Goal: Task Accomplishment & Management: Complete application form

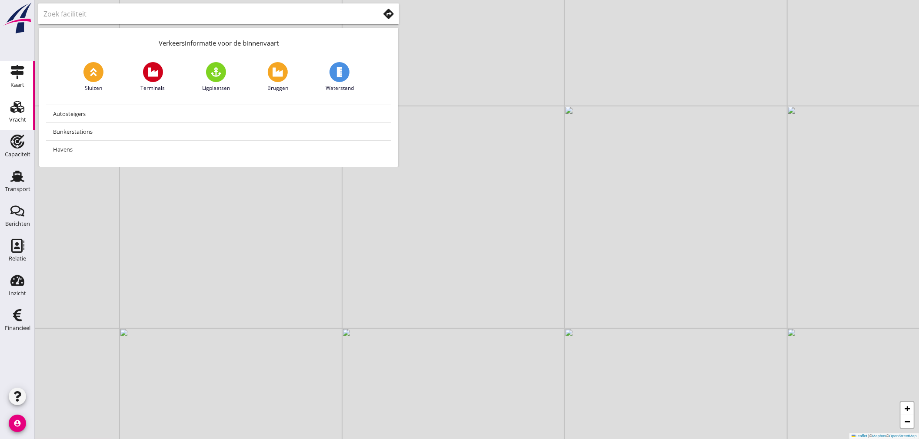
click at [20, 118] on div "Vracht" at bounding box center [17, 120] width 17 height 6
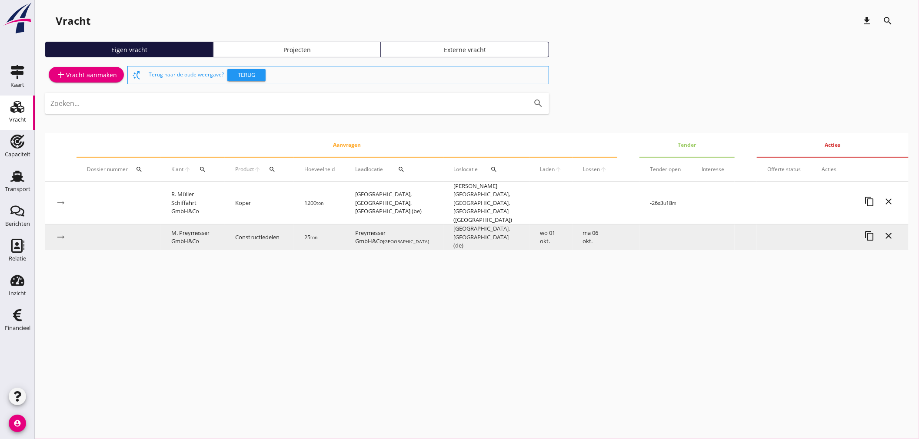
click at [196, 225] on td "M. Preymesser GmbH&Co" at bounding box center [193, 238] width 64 height 26
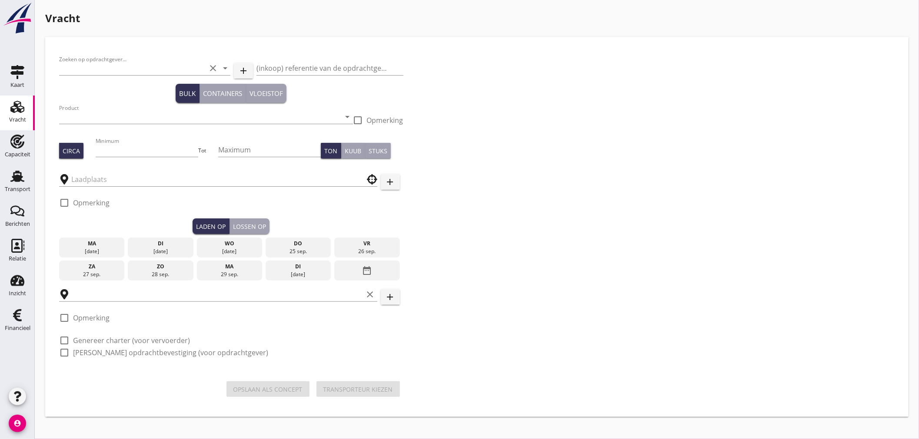
type input "M. Preymesser GmbH&Co"
type input "Constructiedelen (9412)"
type input "25"
type input "[GEOGRAPHIC_DATA], [GEOGRAPHIC_DATA]"
type input "Preymesser GmbH&Co"
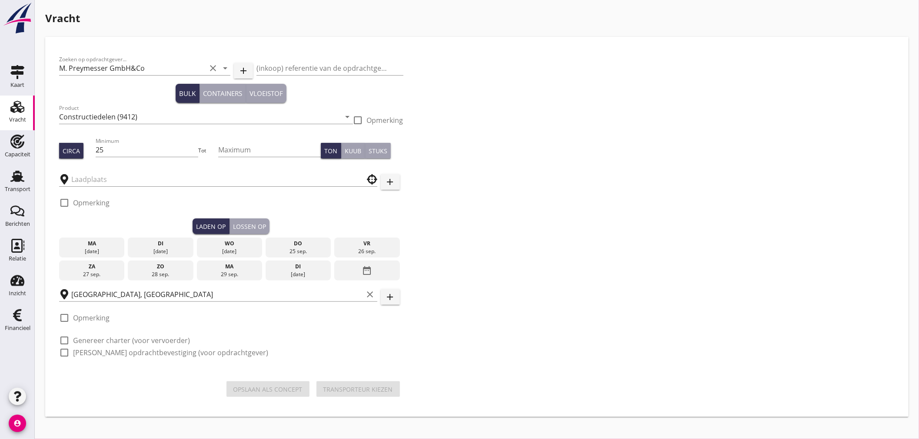
checkbox input "true"
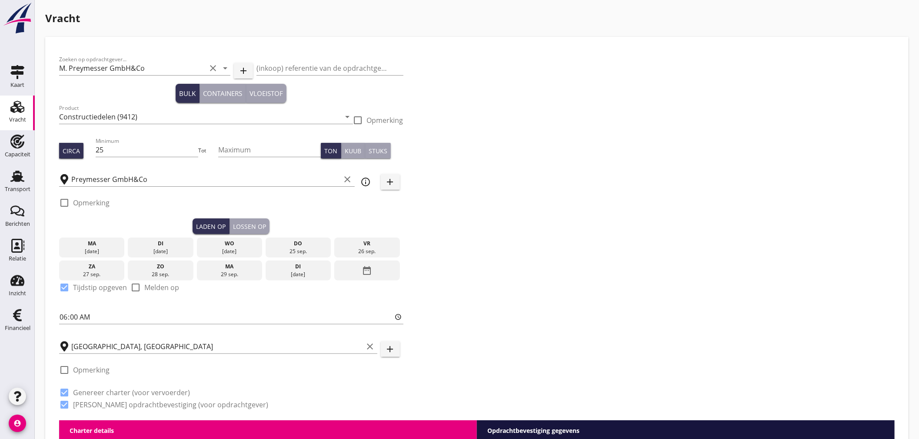
type input "9000"
type textarea "Kiste 733x548x368cm. Loschplannung uber Bonvent. Agw-wp"
checkbox input "false"
radio input "false"
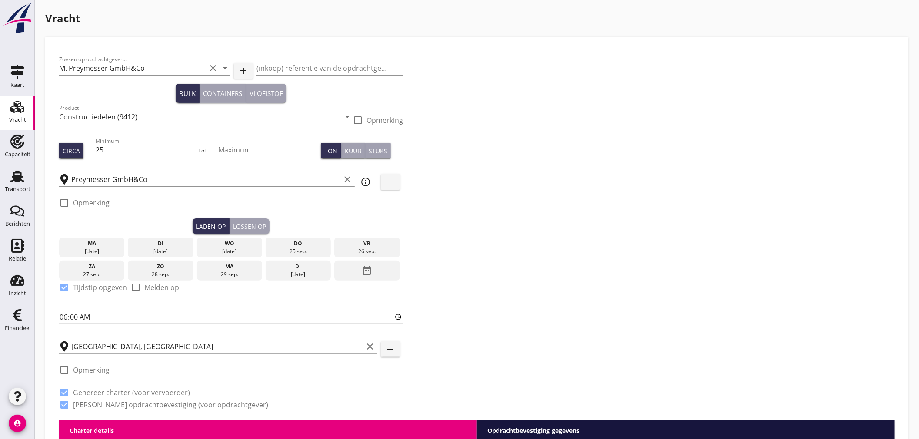
radio input "false"
checkbox input "true"
type input "24"
type input "13000"
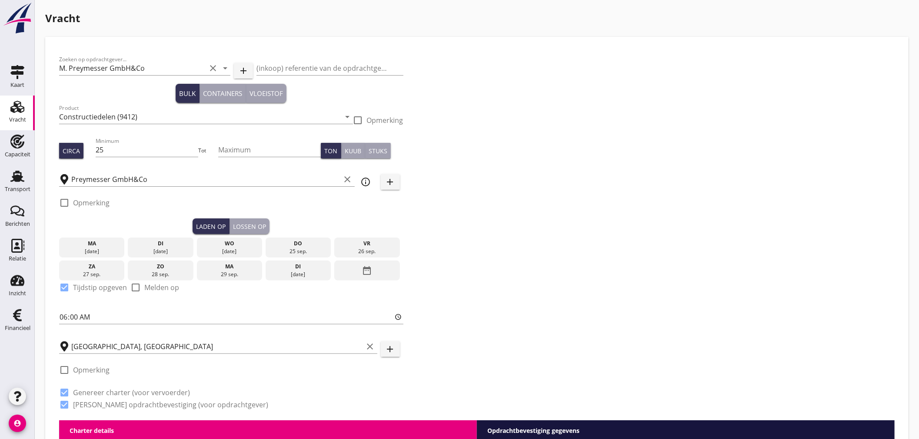
type textarea "733x548x368 cm"
checkbox input "false"
radio input "false"
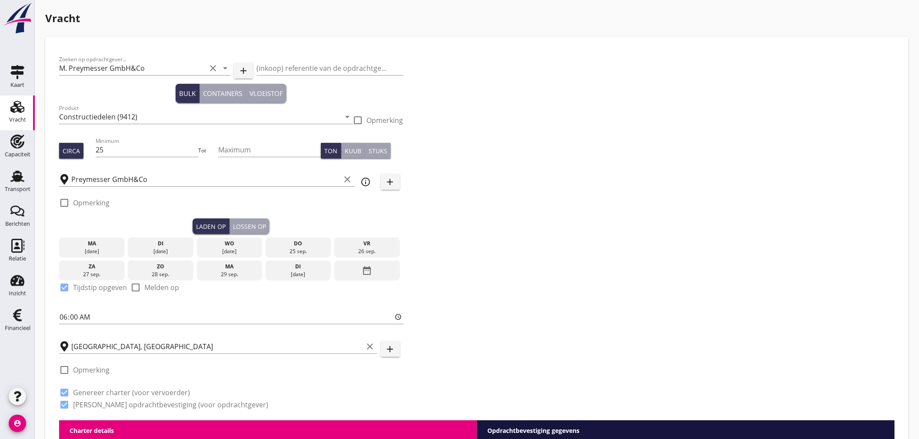
checkbox input "true"
type input "24"
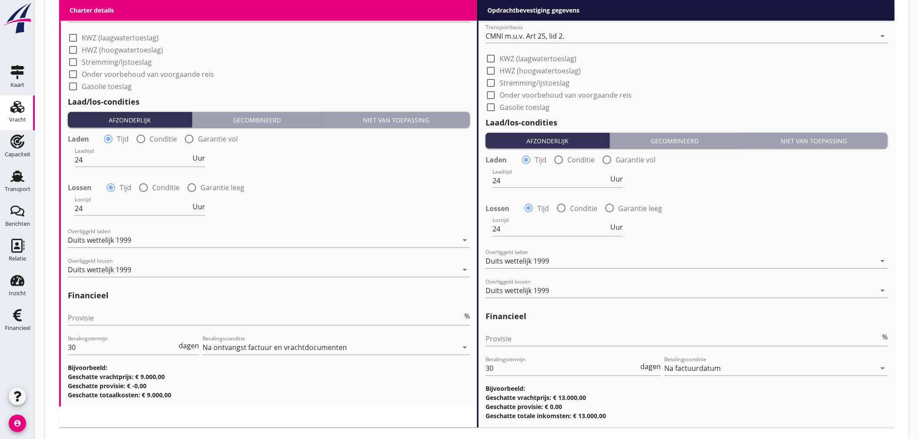
scroll to position [867, 0]
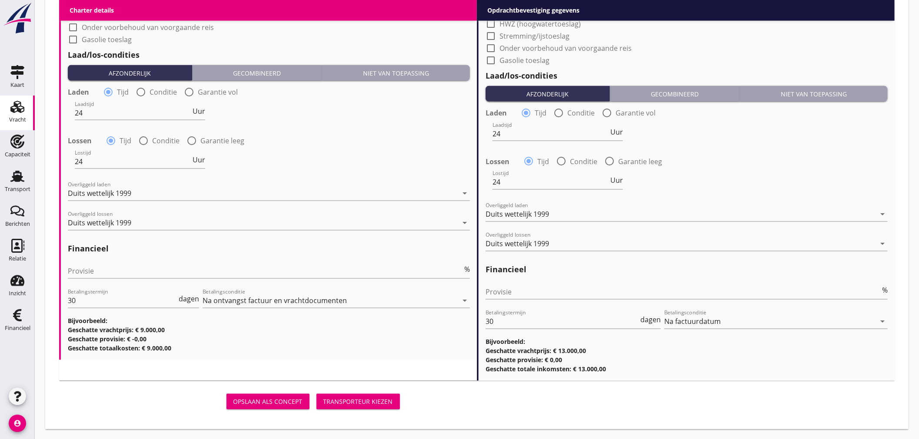
click at [341, 394] on button "Transporteur kiezen" at bounding box center [357, 402] width 83 height 16
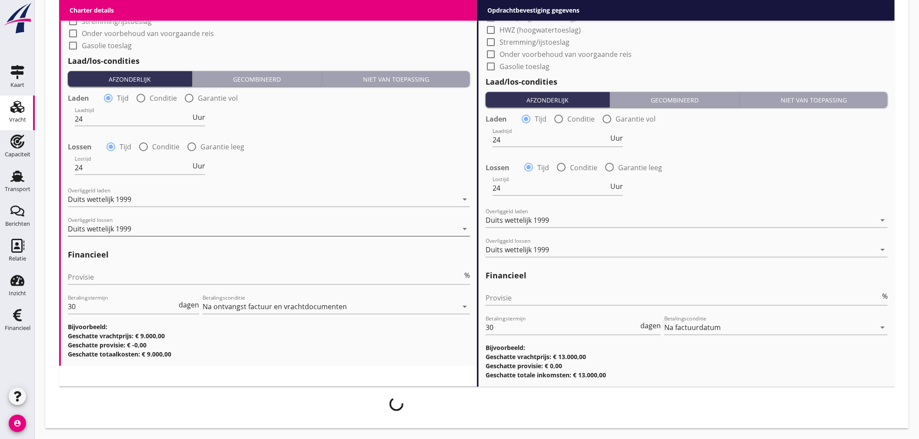
scroll to position [861, 0]
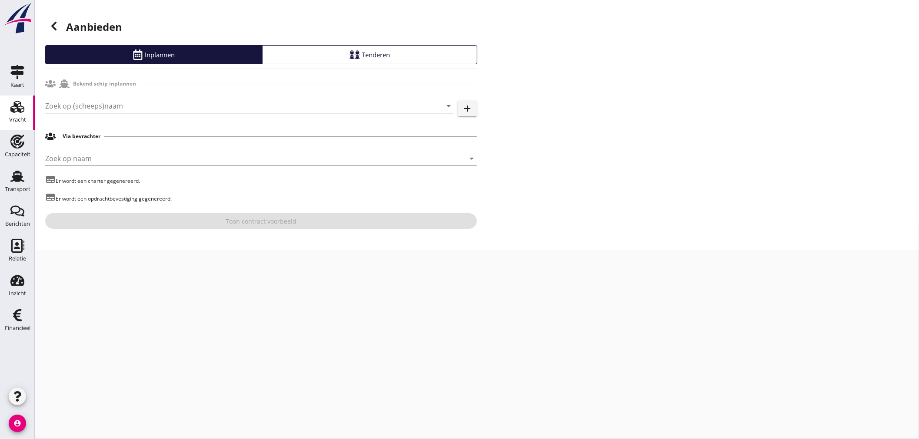
click at [175, 105] on input "Zoek op (scheeps)naam" at bounding box center [237, 106] width 384 height 14
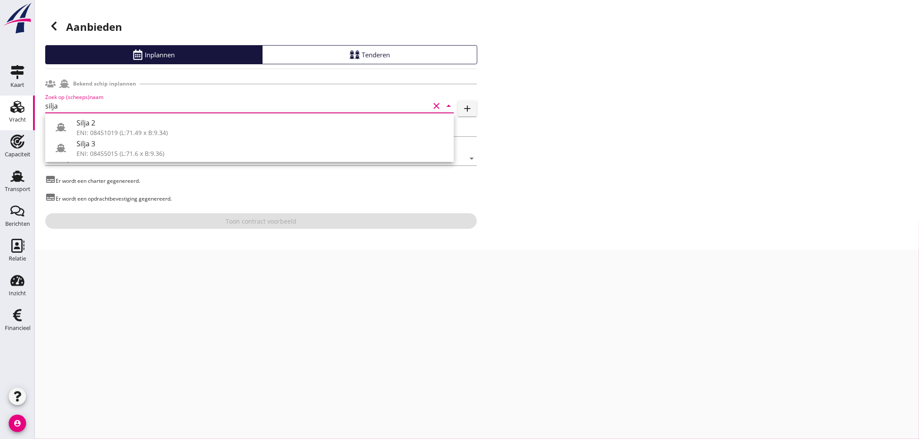
type input "silja"
click at [179, 318] on div "cancel You are impersonating another user. Aanbieden Inplannen Tenderen Bekend …" at bounding box center [477, 219] width 884 height 439
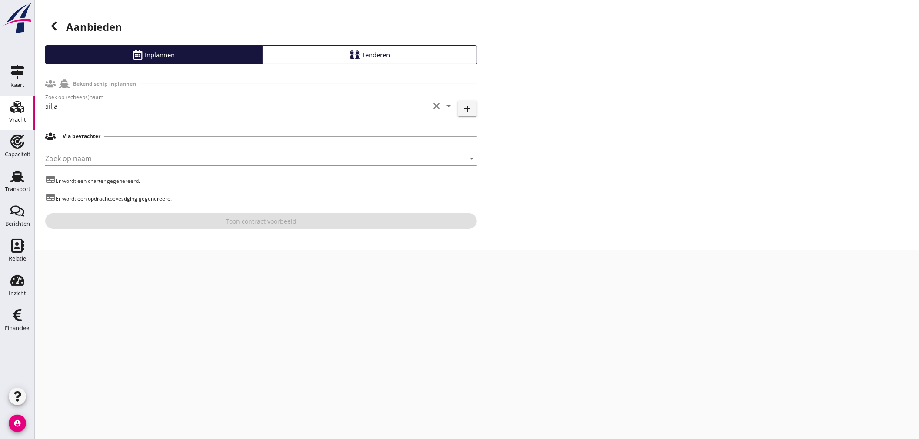
click at [168, 110] on input "silja" at bounding box center [237, 106] width 384 height 14
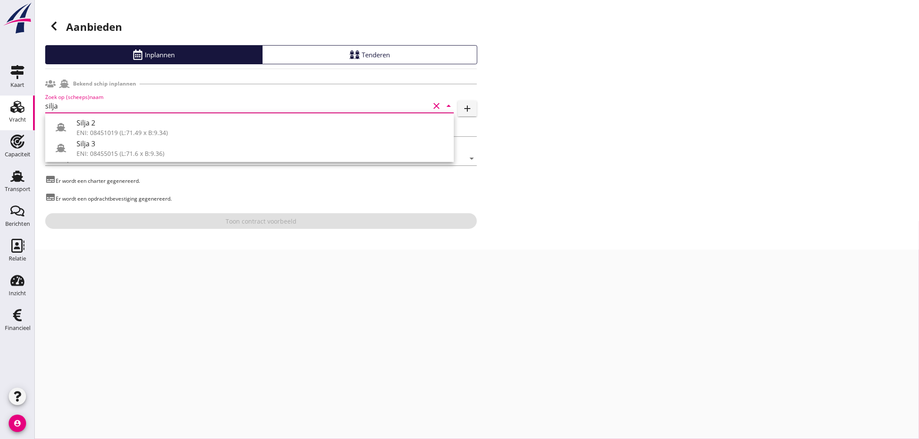
click at [646, 140] on div "Aanbieden Inplannen Tenderen Bekend schip inplannen Zoek op (scheeps)naam silja…" at bounding box center [477, 125] width 884 height 250
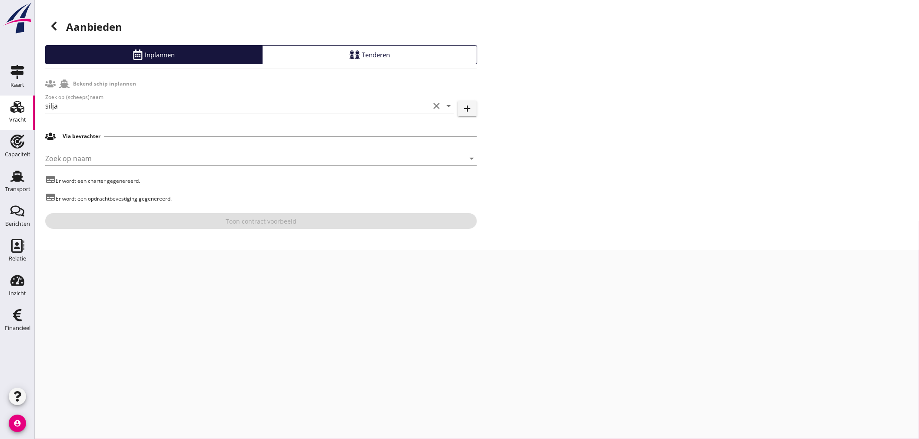
click at [470, 111] on icon "add" at bounding box center [467, 108] width 10 height 10
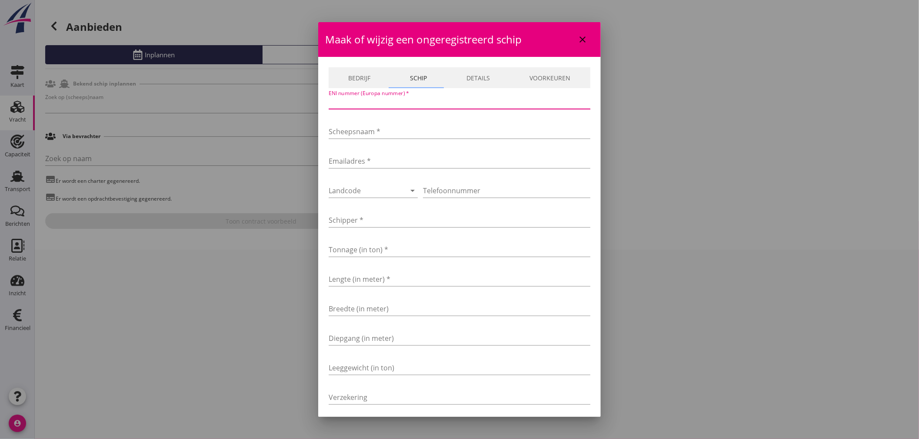
click at [400, 98] on input "ENI nummer (Europa nummer) *" at bounding box center [460, 102] width 262 height 14
type input "08451015"
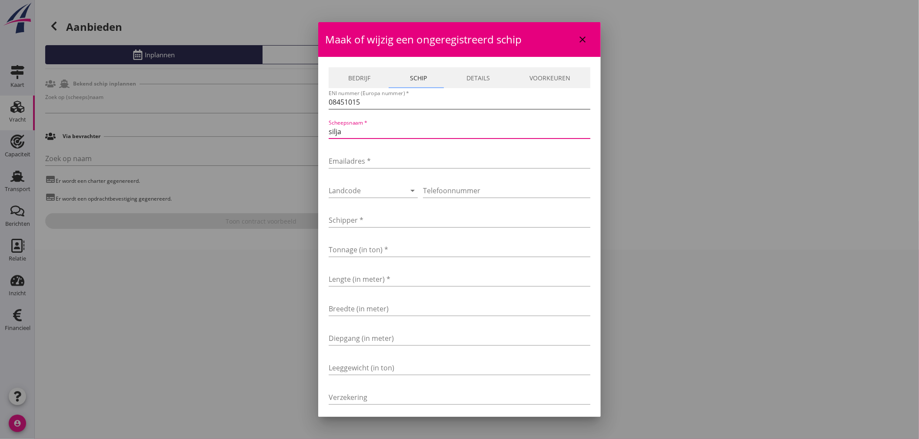
type input "silja"
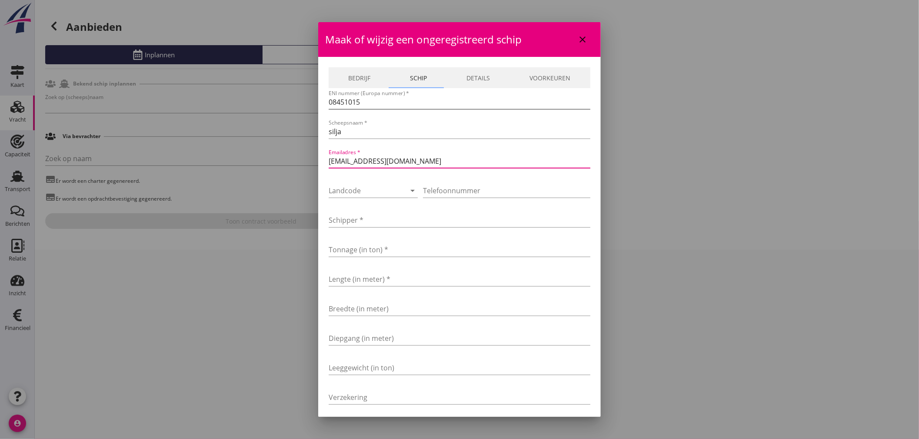
type input "[EMAIL_ADDRESS][DOMAIN_NAME]"
click at [407, 188] on icon "arrow_drop_down" at bounding box center [412, 191] width 10 height 10
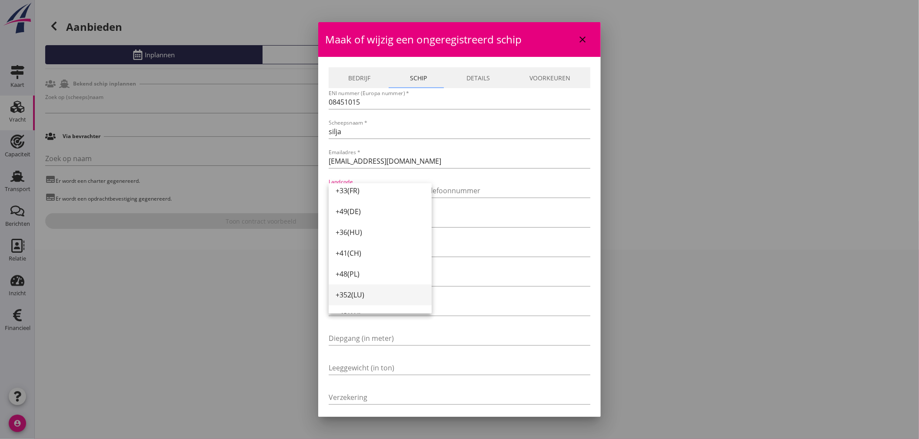
scroll to position [96, 0]
click at [370, 283] on div "+420([GEOGRAPHIC_DATA])" at bounding box center [379, 288] width 89 height 10
click at [433, 188] on input "Telefoonnummer" at bounding box center [506, 191] width 167 height 14
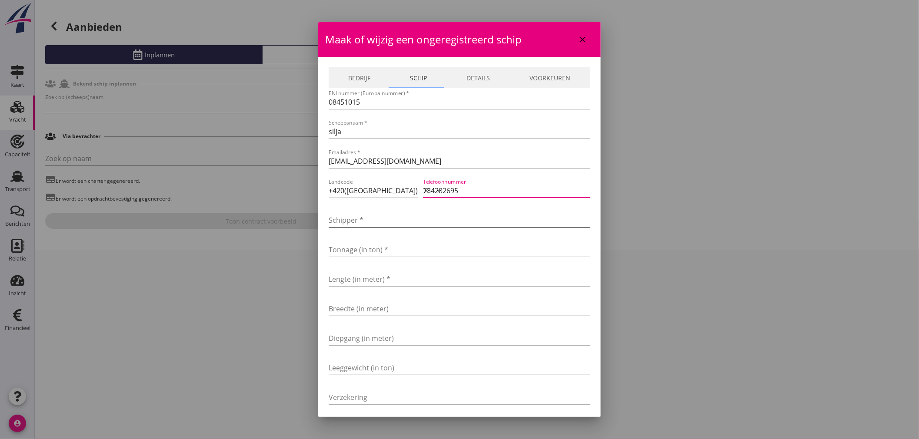
type input "734282695"
click at [426, 223] on input "Schipper *" at bounding box center [460, 220] width 262 height 14
type input "[PERSON_NAME]"
type input "1002"
type input "73"
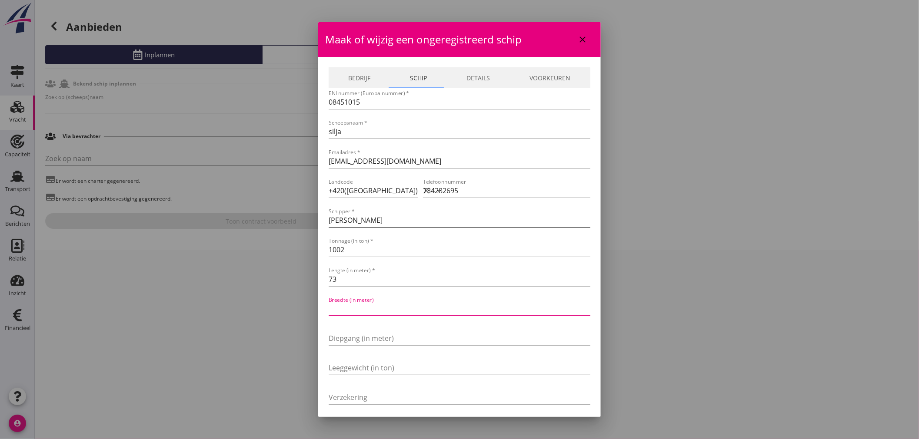
type input "9"
type input "9.35"
type input "2"
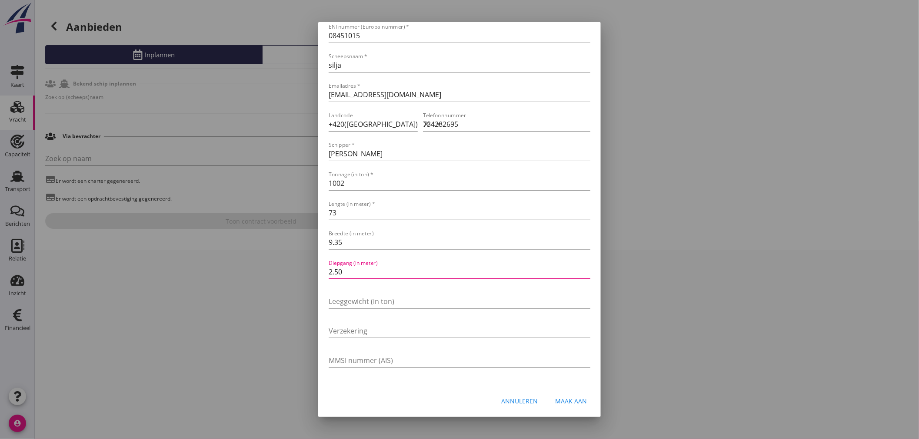
type input "2.50"
click at [432, 324] on input "Verzekering" at bounding box center [460, 331] width 262 height 14
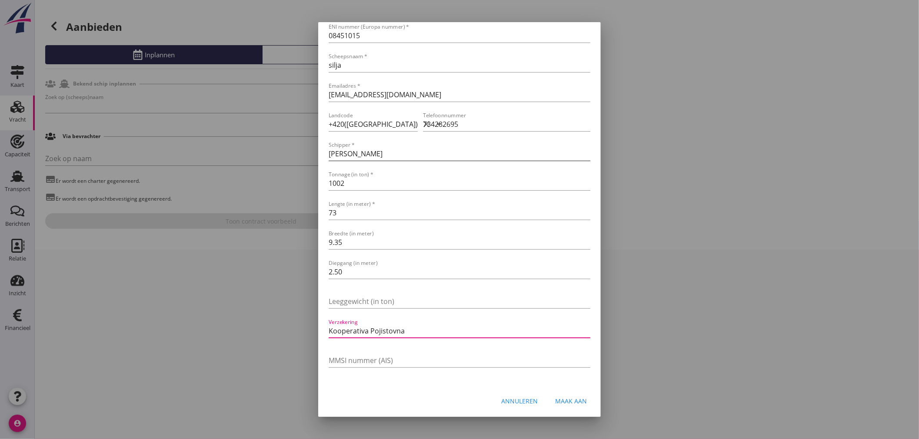
scroll to position [0, 0]
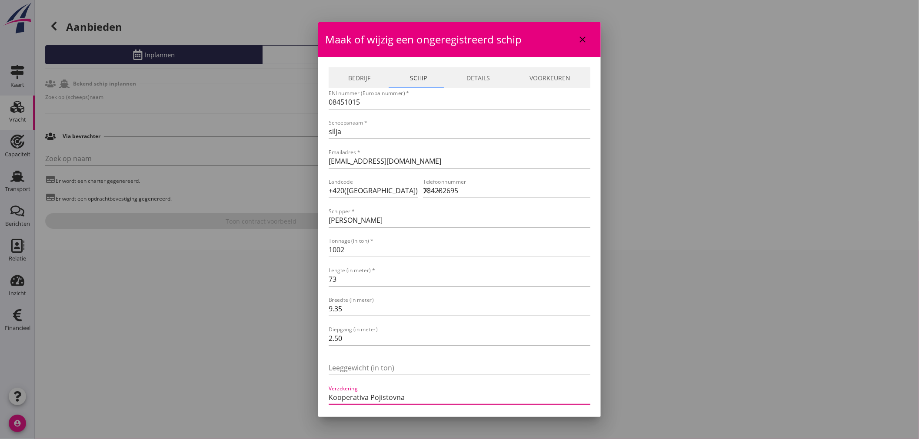
type input "Kooperativa Pojistovna"
click at [355, 73] on link "Bedrijf" at bounding box center [360, 77] width 62 height 21
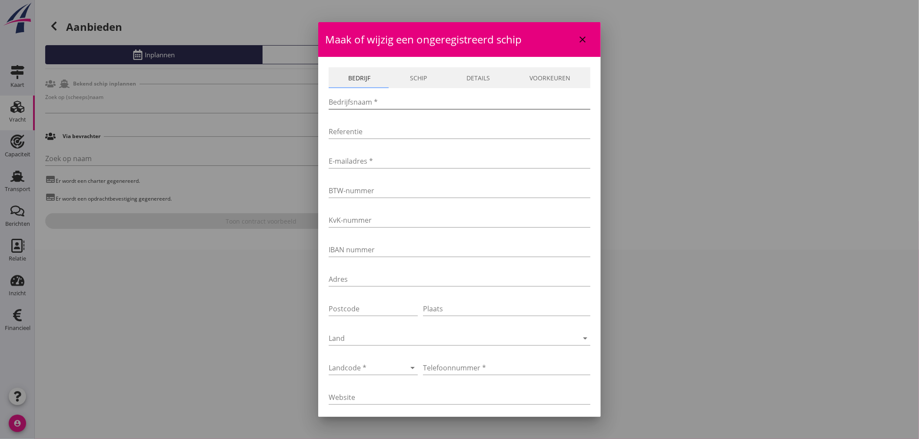
click at [417, 99] on input "Bedrijfsnaam *" at bounding box center [460, 102] width 262 height 14
type input "EVD"
type input "[EMAIL_ADDRESS][DOMAIN_NAME]"
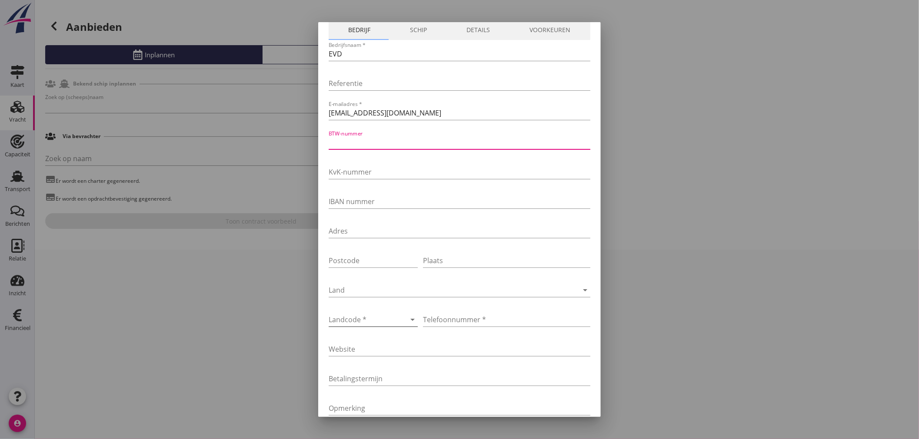
click at [383, 320] on div at bounding box center [361, 320] width 65 height 14
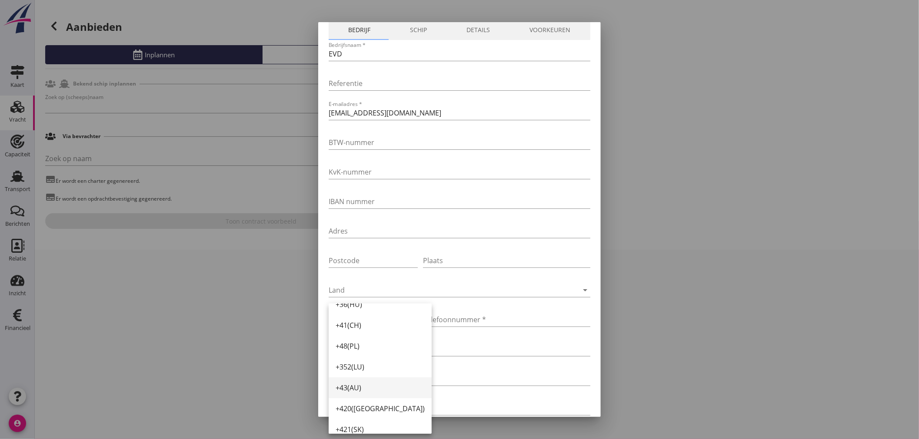
scroll to position [145, 0]
click at [371, 363] on div "+420([GEOGRAPHIC_DATA])" at bounding box center [379, 360] width 89 height 10
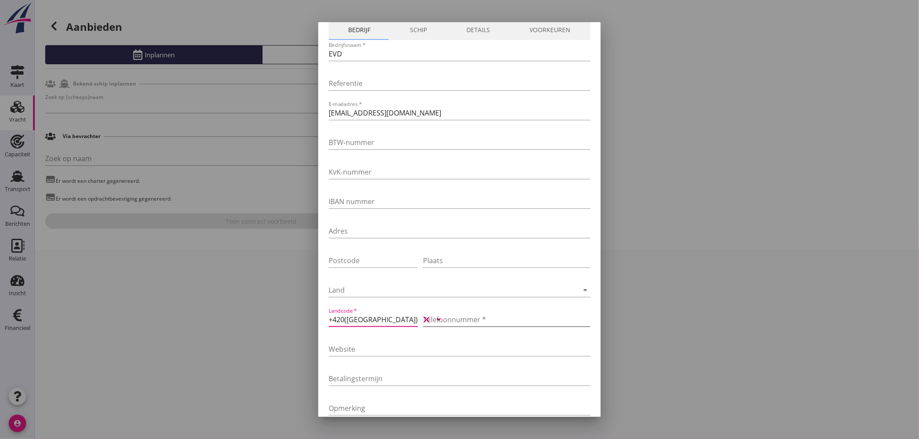
click at [445, 319] on input "Telefoonnummer *" at bounding box center [506, 320] width 167 height 14
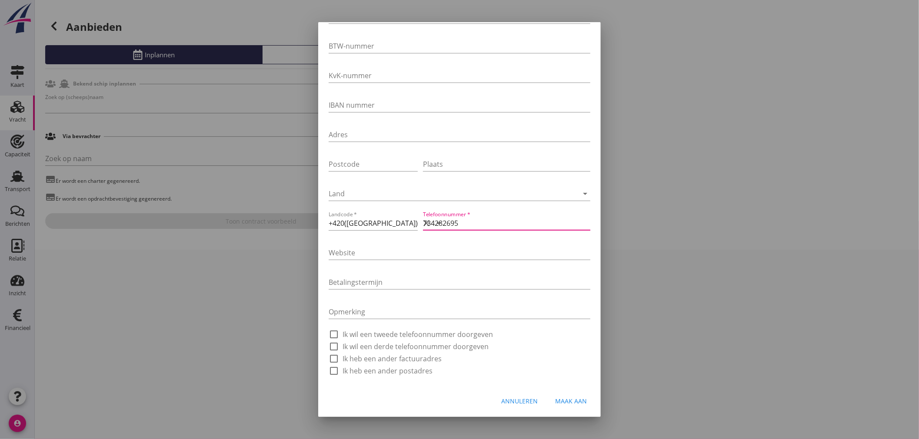
type input "734282695"
click at [555, 399] on div "Maak aan" at bounding box center [571, 401] width 32 height 9
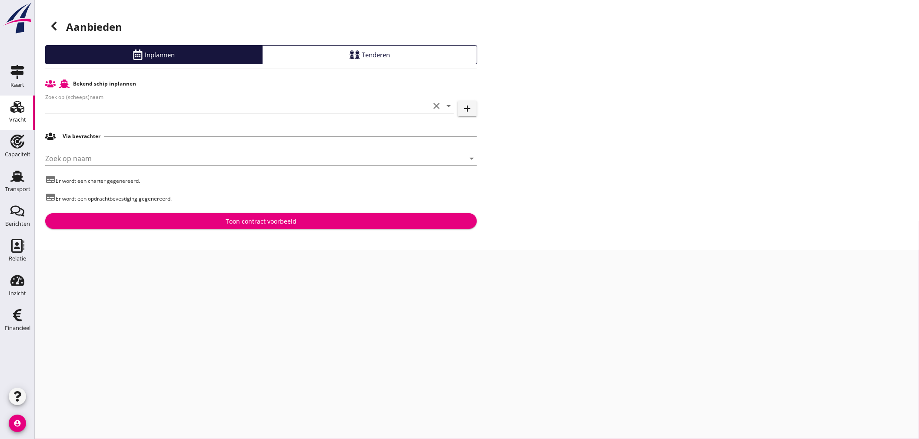
click at [312, 107] on input "Zoek op (scheeps)naam" at bounding box center [237, 106] width 384 height 14
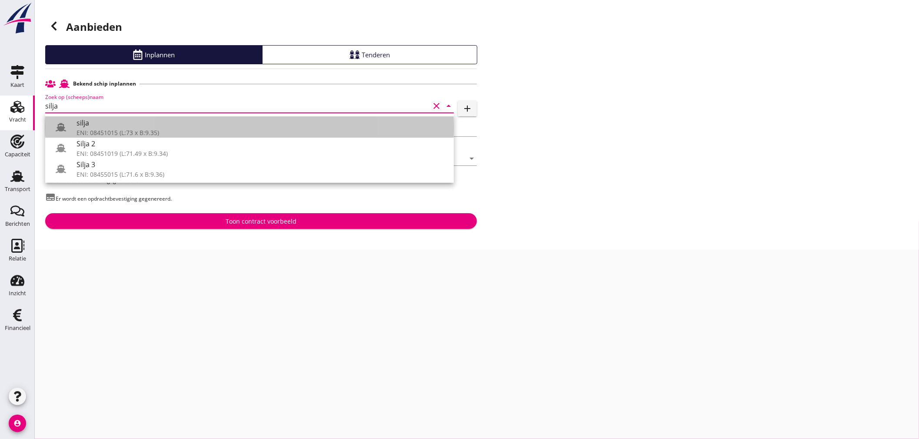
click at [188, 129] on div "ENI: 08451015 (L:73 x B:9.35)" at bounding box center [261, 132] width 370 height 9
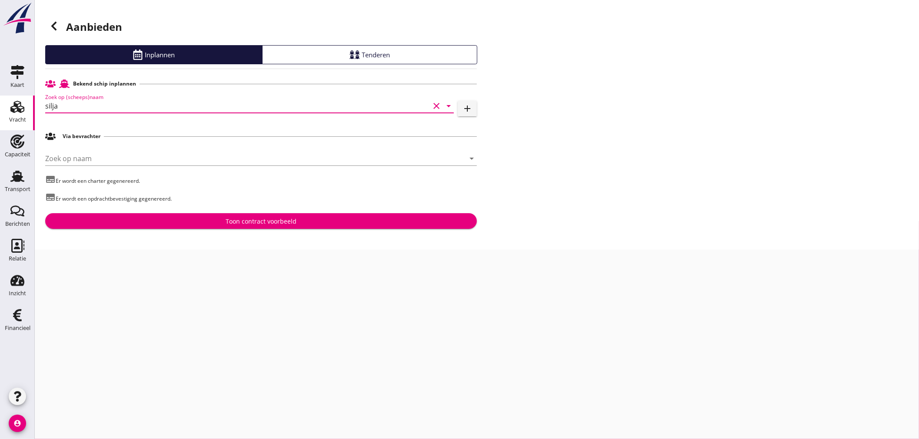
type input "silja"
click at [270, 226] on button "Toon contract voorbeeld" at bounding box center [261, 221] width 432 height 16
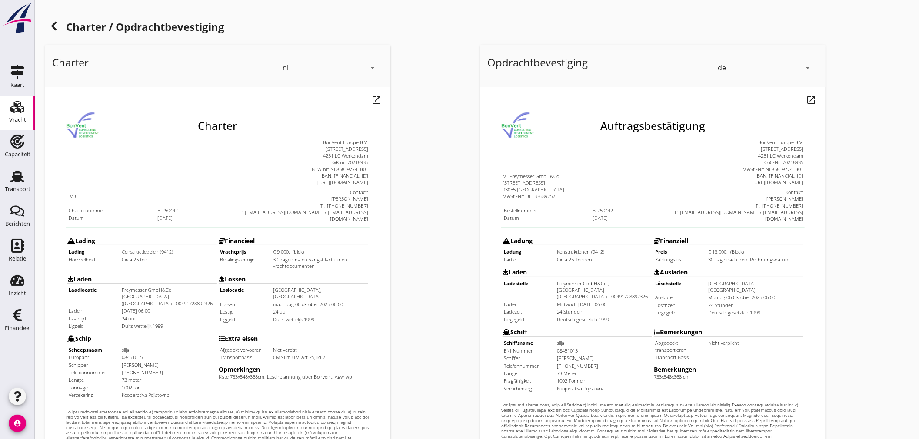
click at [50, 27] on icon at bounding box center [54, 26] width 10 height 10
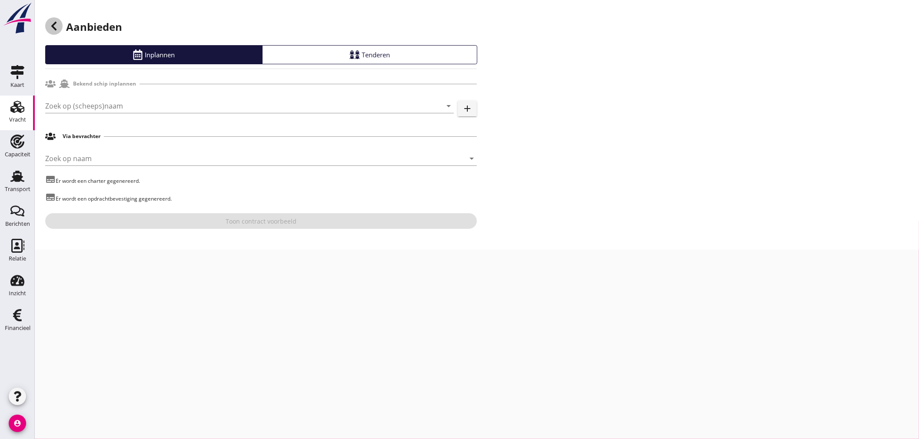
click at [51, 27] on icon at bounding box center [54, 26] width 10 height 10
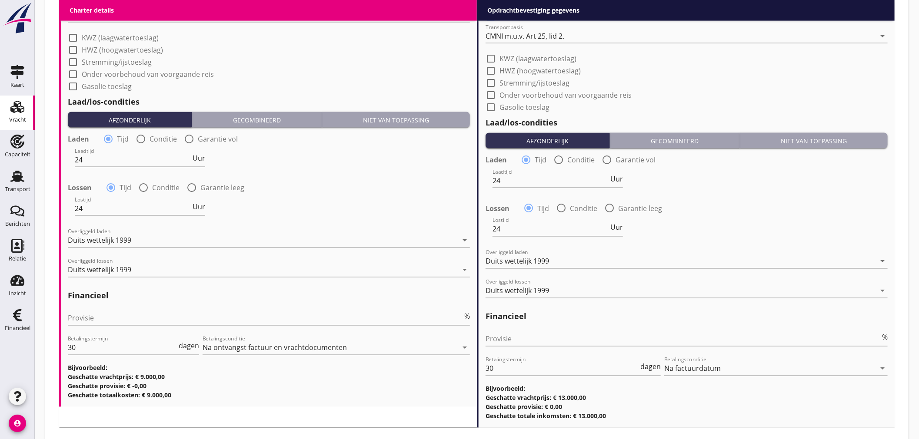
scroll to position [867, 0]
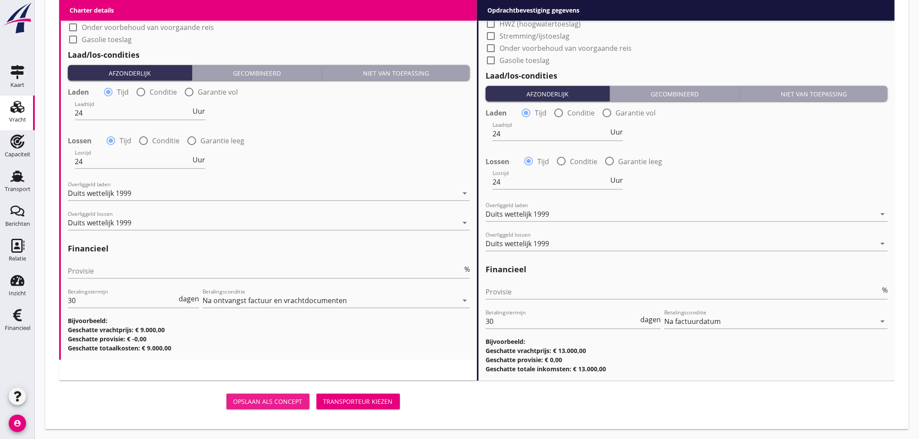
click at [291, 402] on div "Opslaan als concept" at bounding box center [267, 402] width 69 height 9
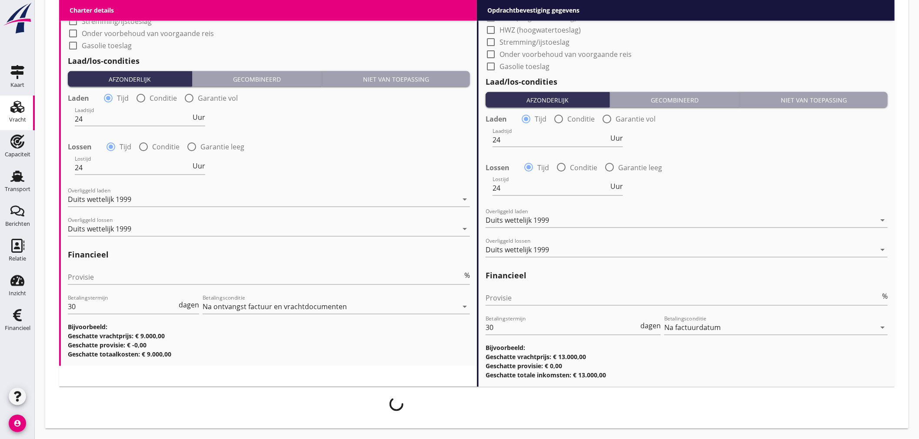
scroll to position [861, 0]
click at [23, 249] on icon "Relatie" at bounding box center [17, 246] width 14 height 14
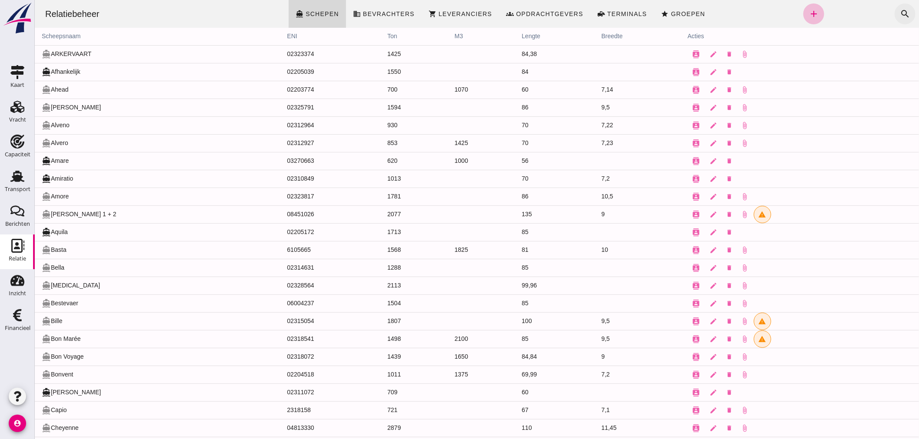
click at [901, 13] on icon "search" at bounding box center [904, 14] width 10 height 10
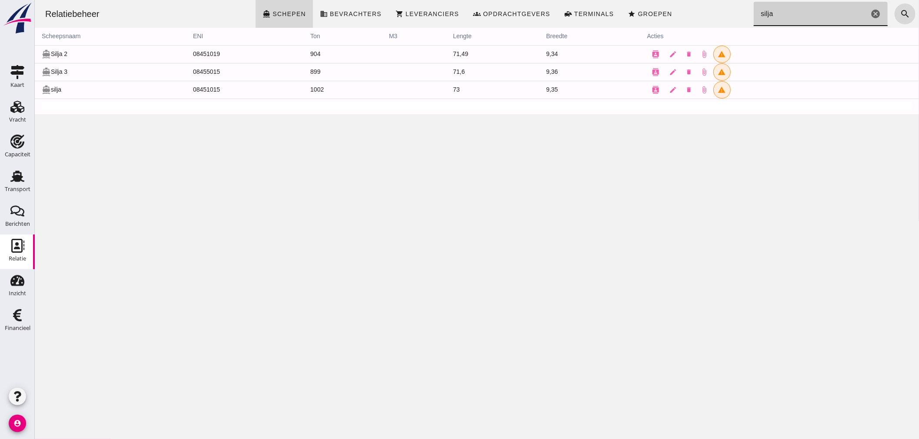
type input "silja"
click at [56, 90] on td "directions_boat silja" at bounding box center [109, 90] width 151 height 18
click at [669, 90] on icon "edit" at bounding box center [673, 90] width 8 height 8
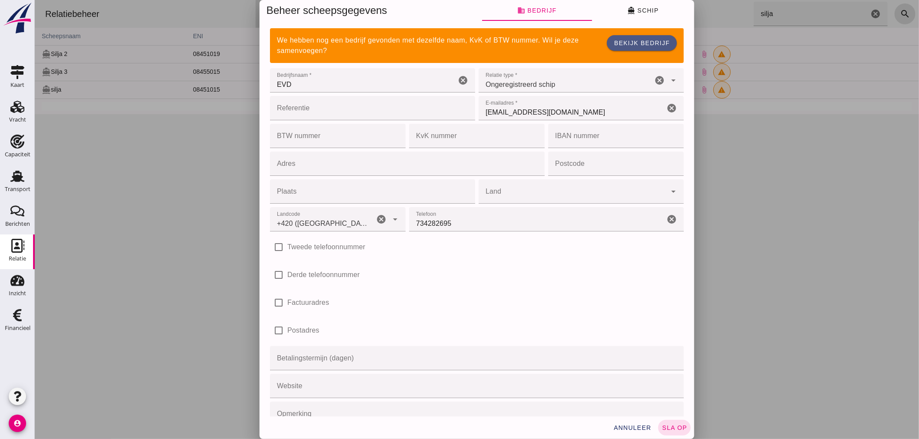
type input "+420 ([GEOGRAPHIC_DATA])"
click at [658, 8] on button "directions_boat Schip" at bounding box center [642, 10] width 102 height 21
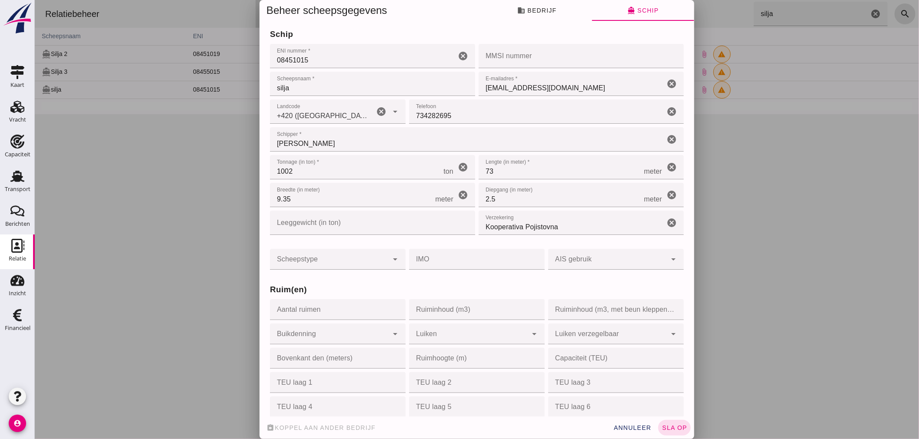
click at [274, 85] on input "silja" at bounding box center [371, 84] width 205 height 24
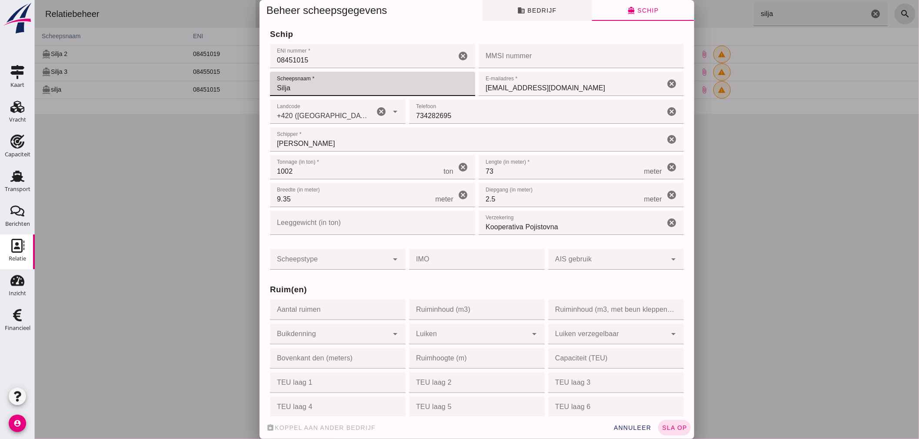
type input "Silja"
click at [531, 10] on span "business Bedrijf" at bounding box center [536, 11] width 39 height 8
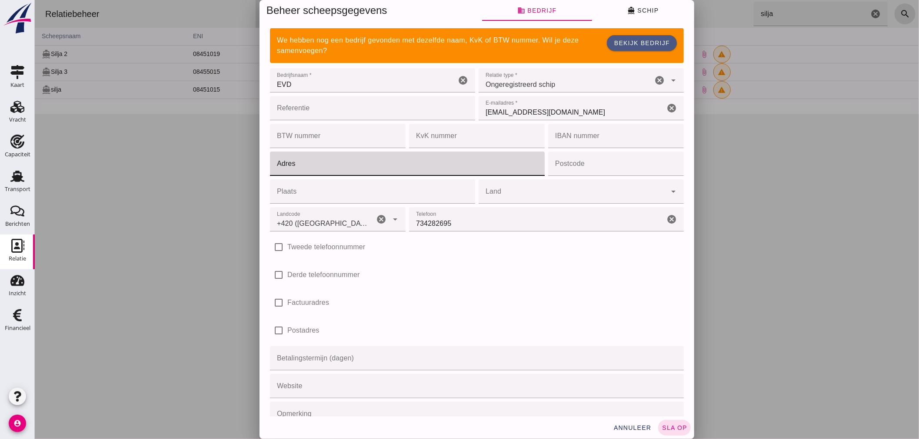
click at [332, 173] on input "Adres" at bounding box center [403, 164] width 269 height 24
type input "Nad Vouvrouskou 696"
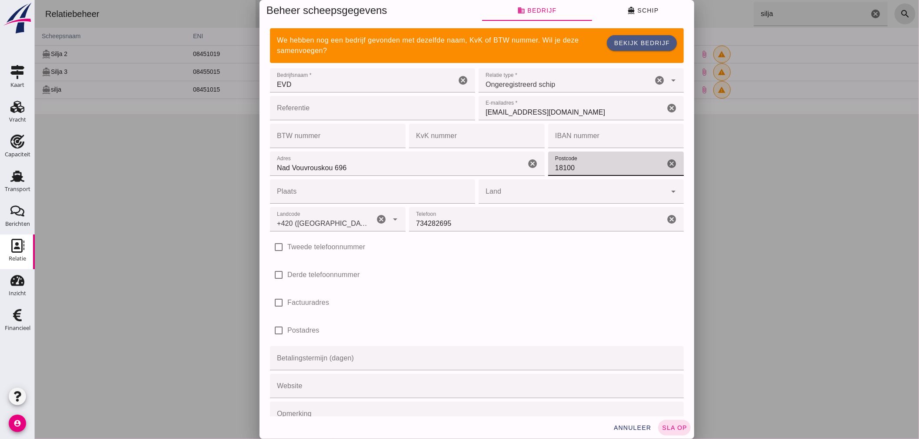
type input "18100"
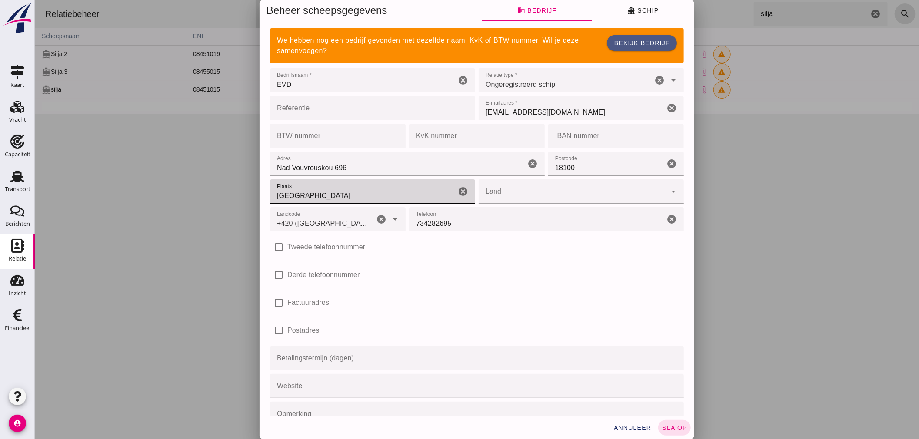
type input "[GEOGRAPHIC_DATA]"
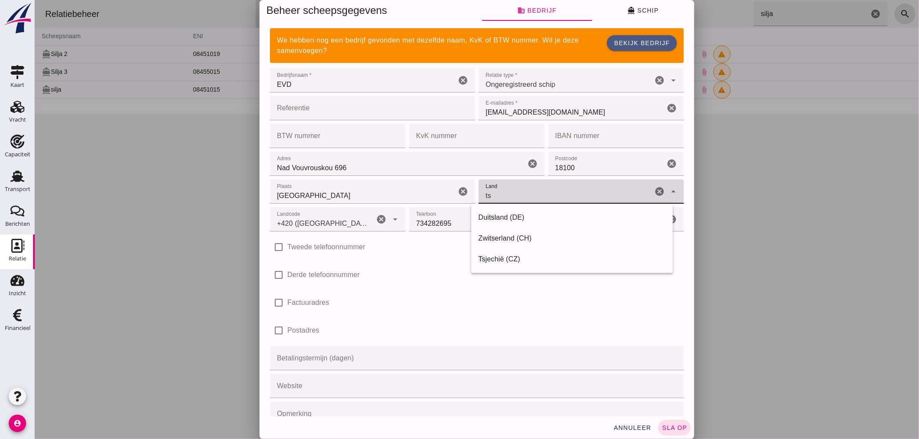
type input "Tsjechië ([GEOGRAPHIC_DATA])"
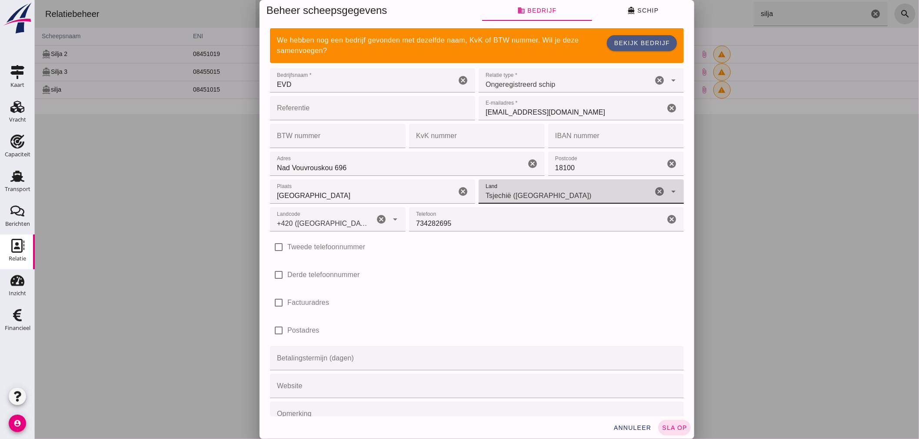
scroll to position [60, 0]
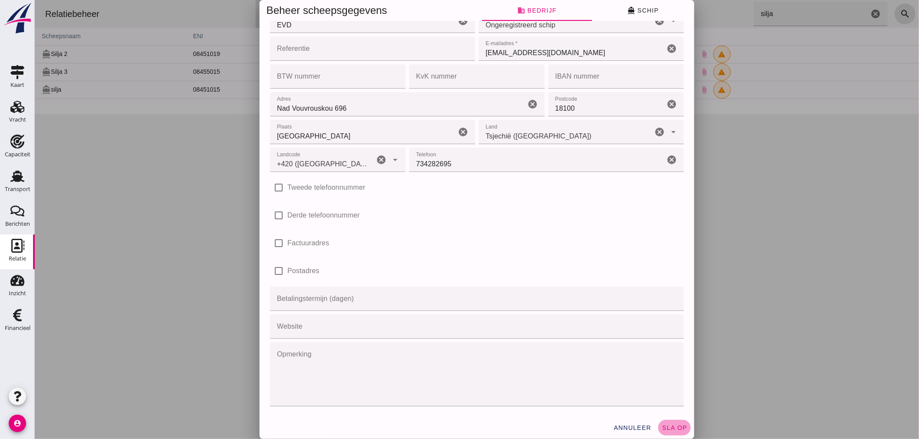
click at [675, 425] on span "sla op" at bounding box center [674, 428] width 26 height 7
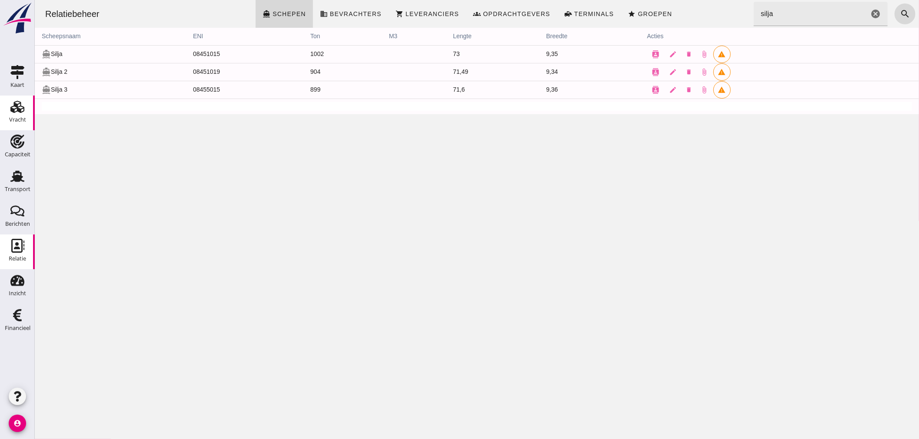
click at [16, 123] on div "Vracht" at bounding box center [17, 120] width 17 height 12
click at [18, 119] on div "Vracht" at bounding box center [17, 120] width 17 height 6
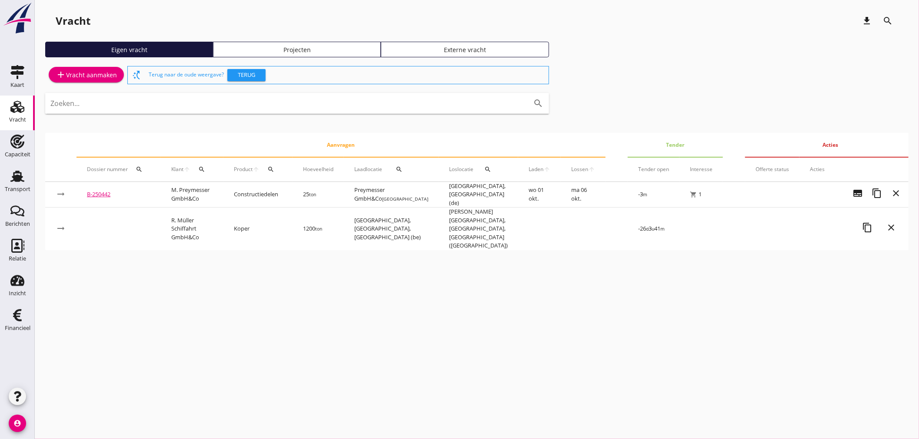
click at [92, 190] on link "B-250442" at bounding box center [98, 194] width 23 height 8
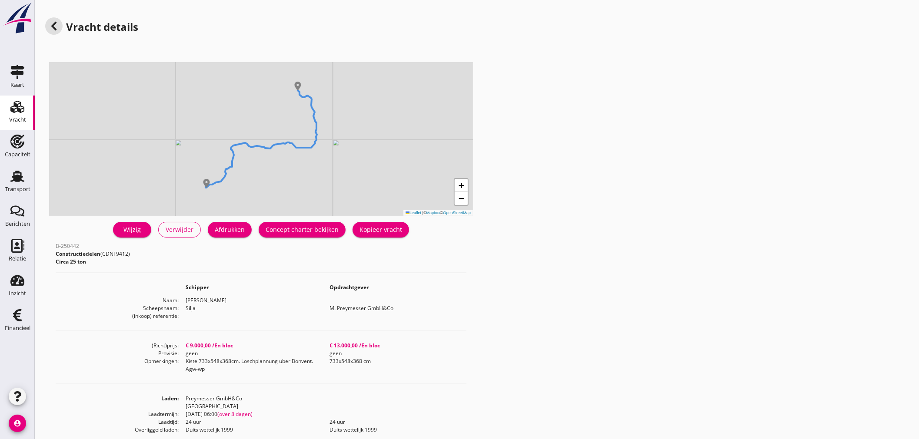
scroll to position [145, 0]
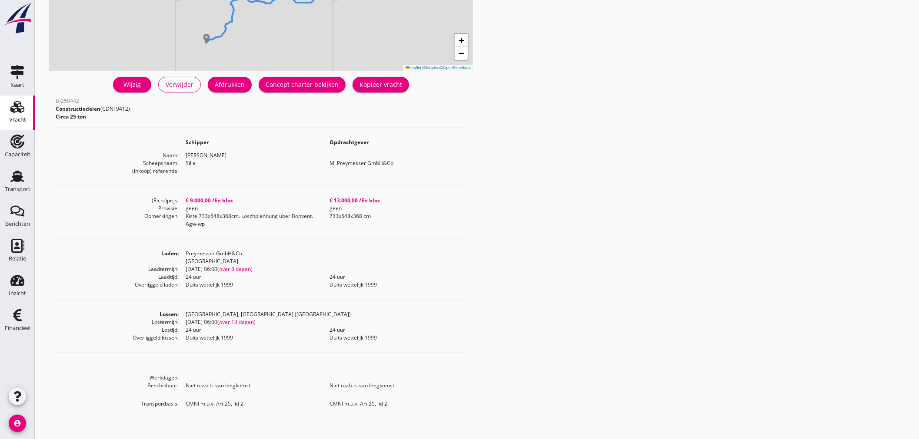
click at [282, 83] on div "Concept charter bekijken" at bounding box center [302, 84] width 73 height 9
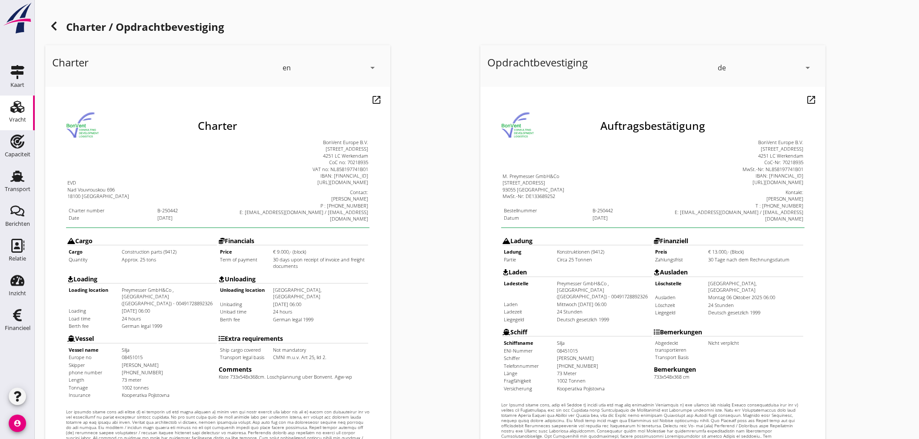
click at [53, 28] on use at bounding box center [53, 26] width 5 height 9
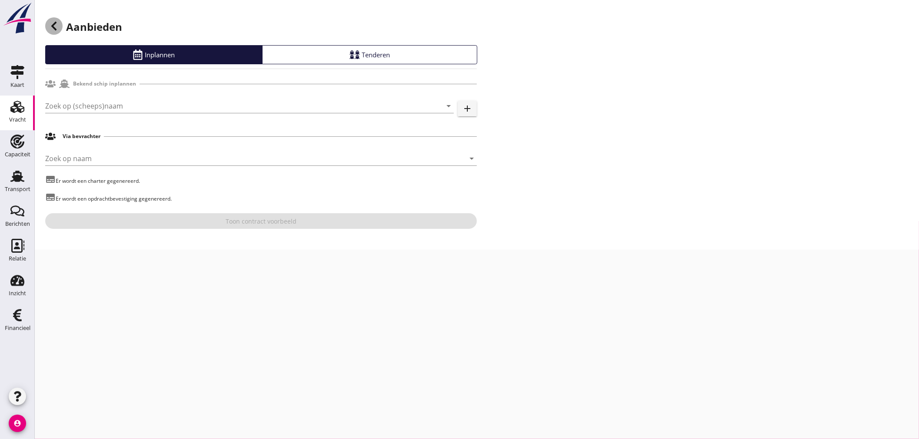
click at [53, 28] on use at bounding box center [53, 26] width 5 height 9
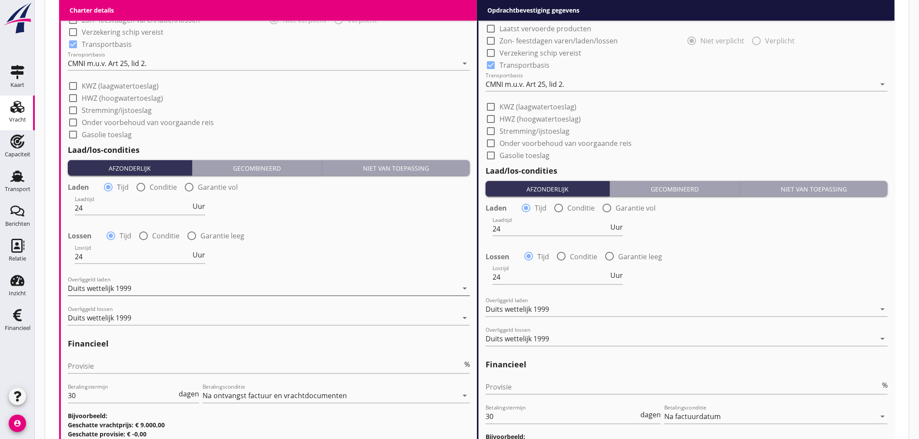
scroll to position [867, 0]
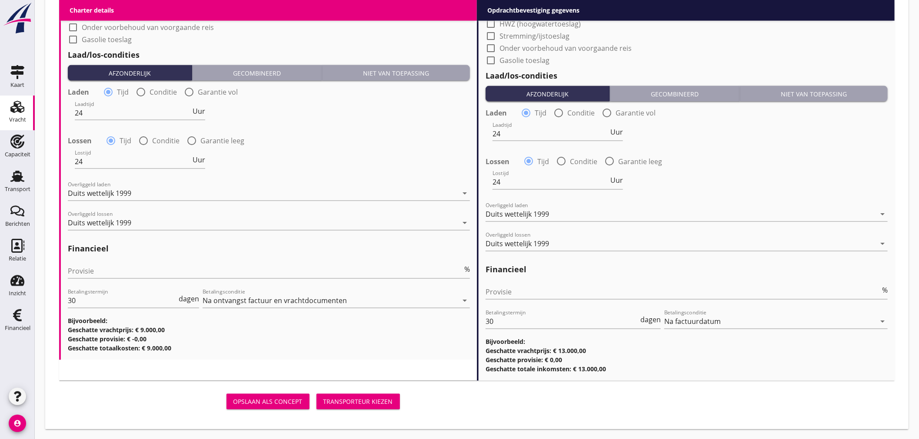
click at [345, 404] on div "Transporteur kiezen" at bounding box center [358, 402] width 70 height 9
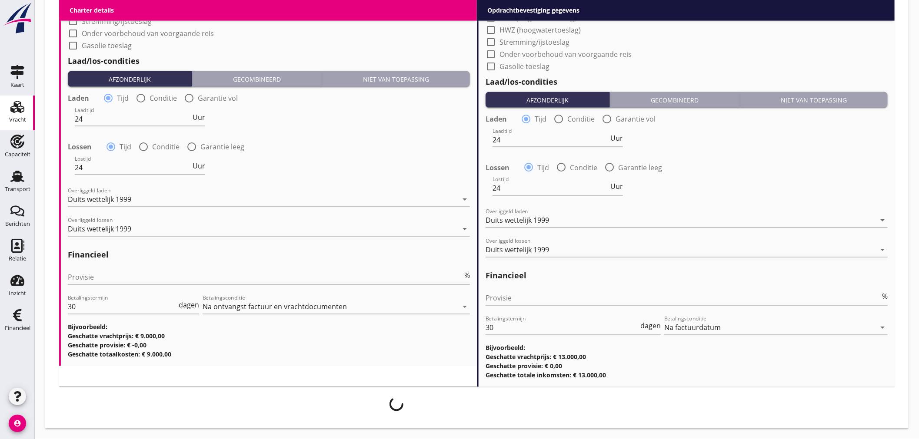
scroll to position [861, 0]
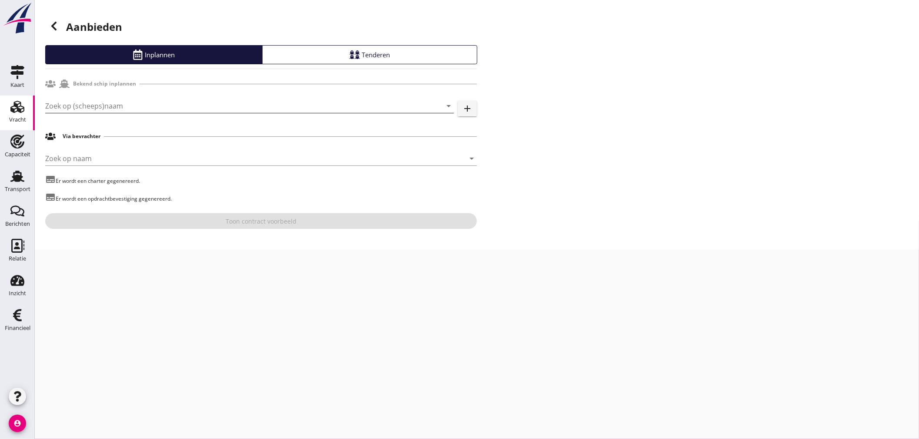
click at [233, 101] on input "Zoek op (scheeps)naam" at bounding box center [237, 106] width 384 height 14
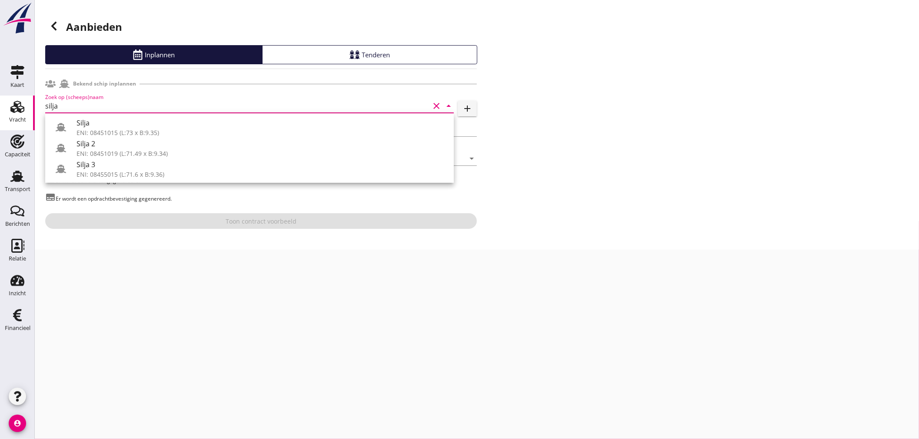
click at [205, 131] on div "ENI: 08451015 (L:73 x B:9.35)" at bounding box center [261, 132] width 370 height 9
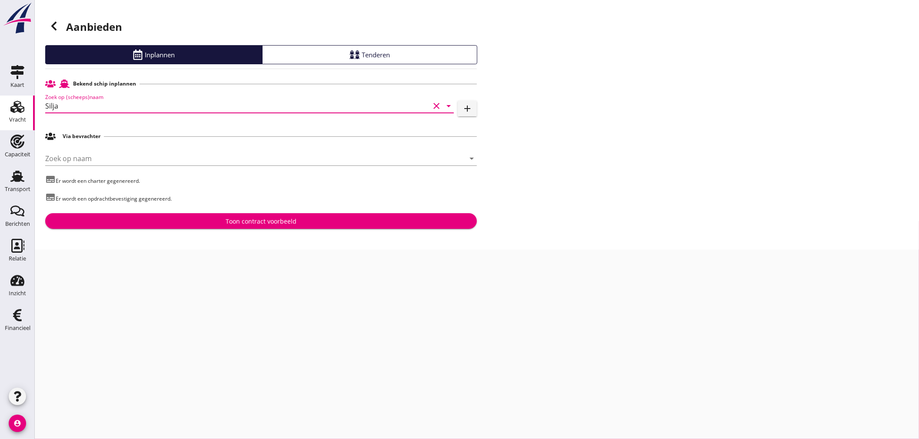
type input "Silja"
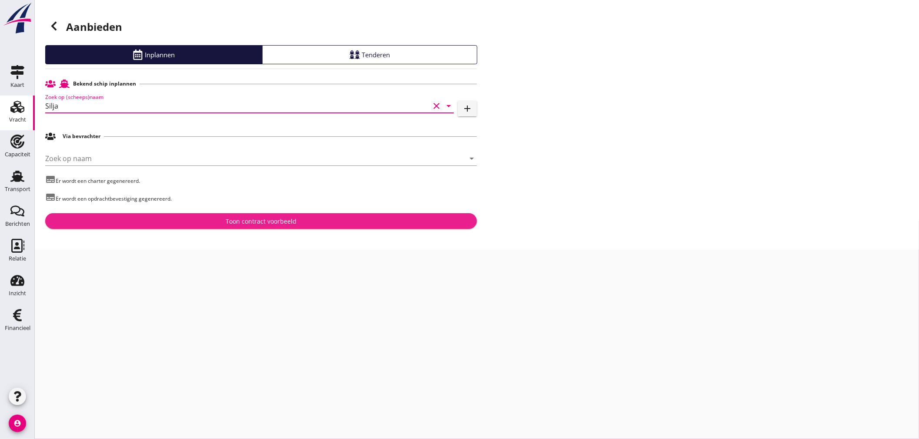
click at [262, 224] on div "Toon contract voorbeeld" at bounding box center [261, 221] width 71 height 9
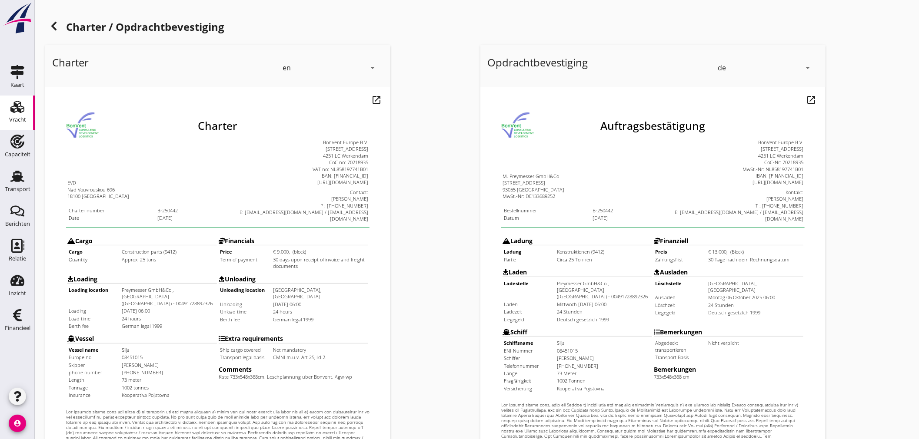
click at [364, 68] on div "en" at bounding box center [323, 68] width 83 height 14
click at [332, 97] on div "de" at bounding box center [330, 101] width 92 height 10
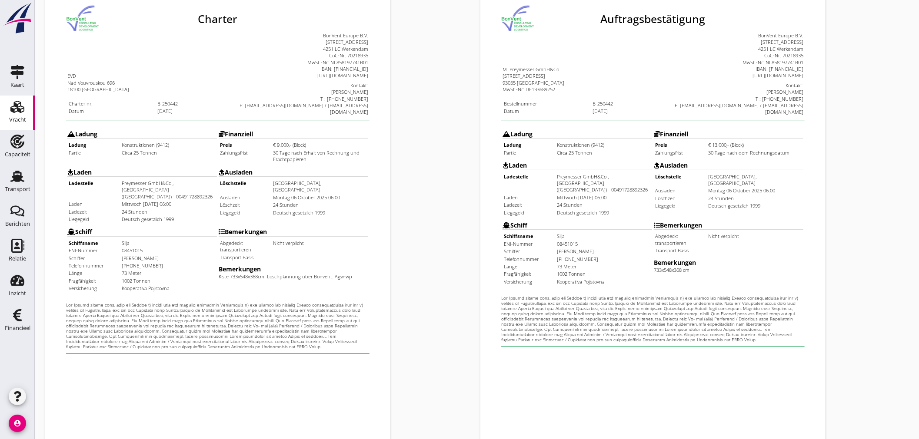
scroll to position [203, 0]
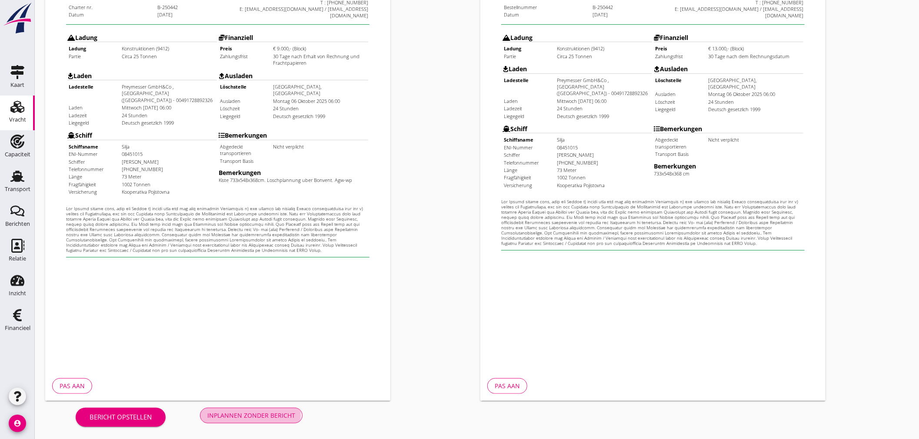
click at [269, 415] on div "Inplannen zonder bericht" at bounding box center [251, 415] width 88 height 9
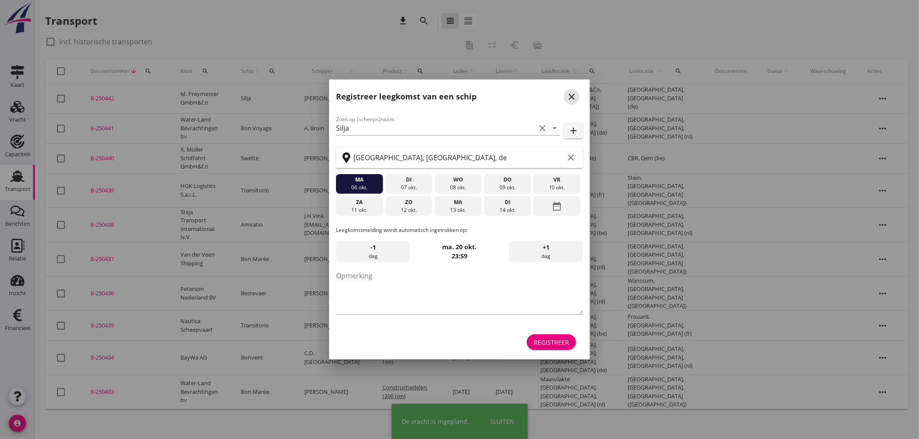
click at [566, 96] on div "close" at bounding box center [572, 97] width 16 height 10
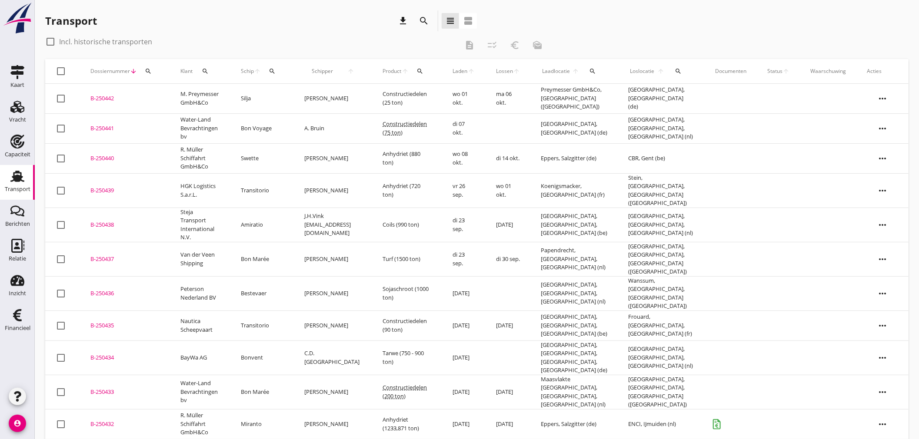
click at [98, 101] on div "B-250442" at bounding box center [124, 98] width 69 height 9
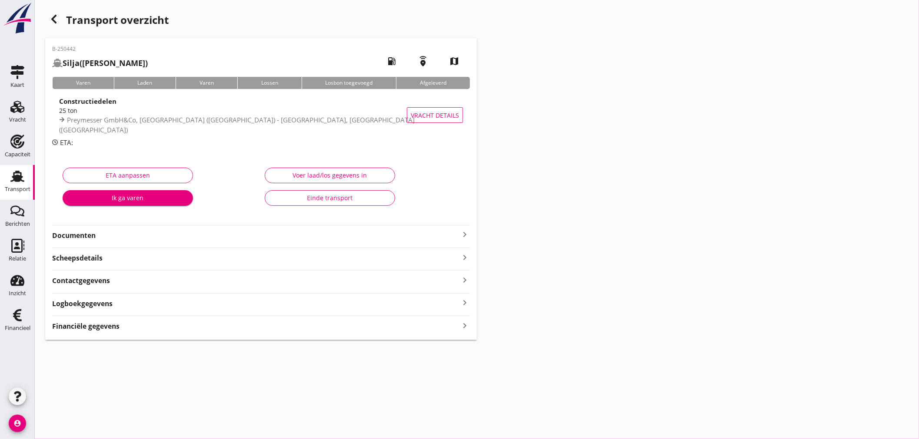
click at [320, 237] on strong "Documenten" at bounding box center [255, 236] width 407 height 10
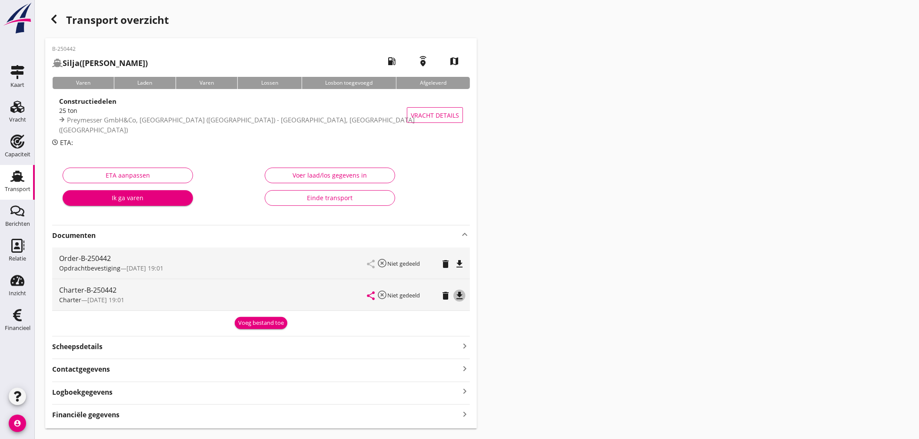
click at [460, 295] on icon "file_download" at bounding box center [459, 296] width 10 height 10
click at [459, 265] on icon "file_download" at bounding box center [459, 264] width 10 height 10
click at [16, 114] on div "Vracht" at bounding box center [17, 120] width 17 height 12
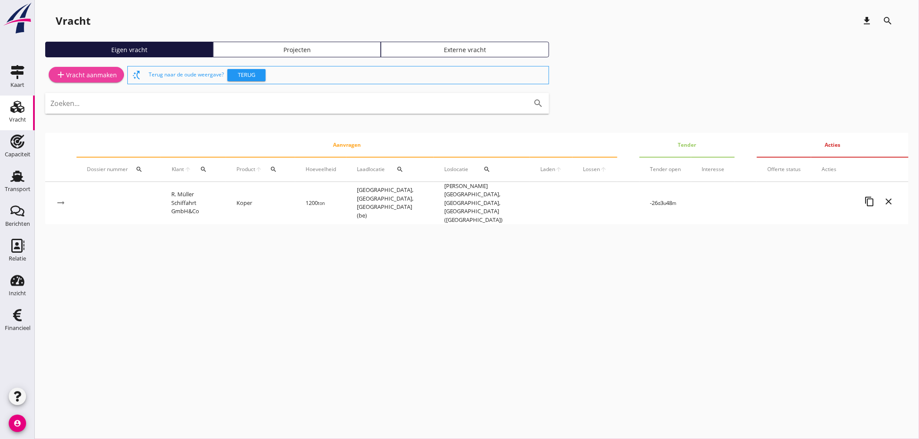
click at [77, 71] on div "add Vracht aanmaken" at bounding box center [86, 75] width 61 height 10
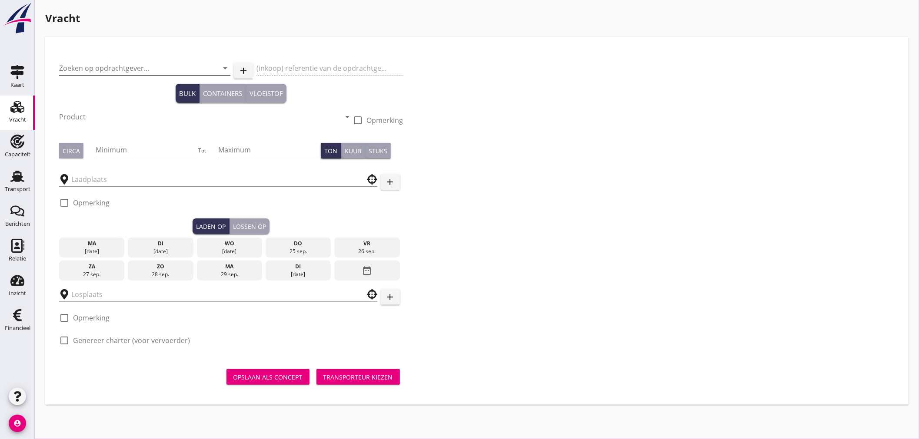
click at [76, 71] on input "Zoeken op opdrachtgever..." at bounding box center [132, 68] width 147 height 14
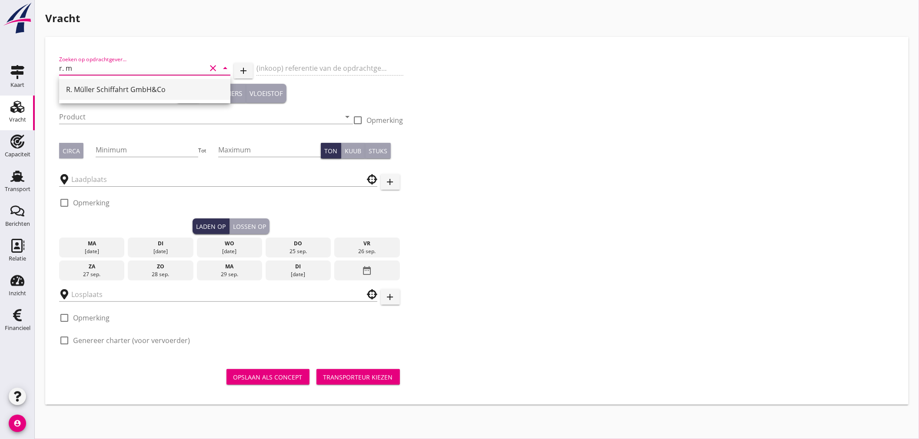
click at [85, 88] on div "R. Müller Schiffahrt GmbH&Co" at bounding box center [144, 89] width 157 height 10
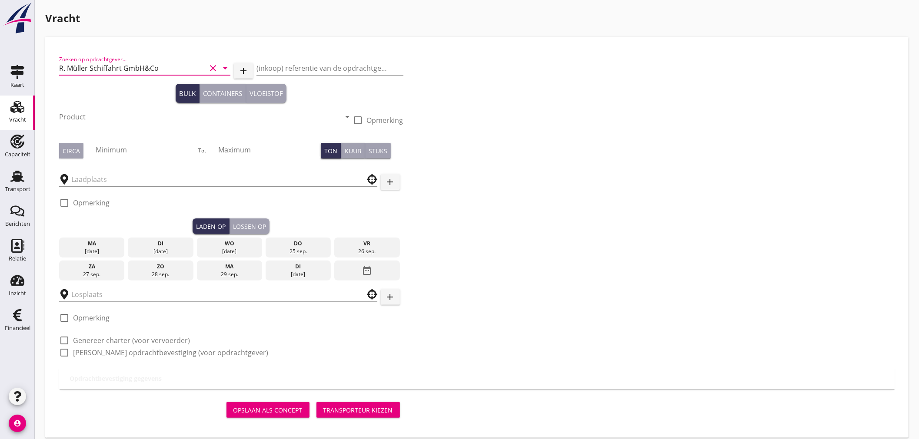
type input "R. Müller Schiffahrt GmbH&Co"
click at [93, 119] on input "Product" at bounding box center [200, 117] width 282 height 14
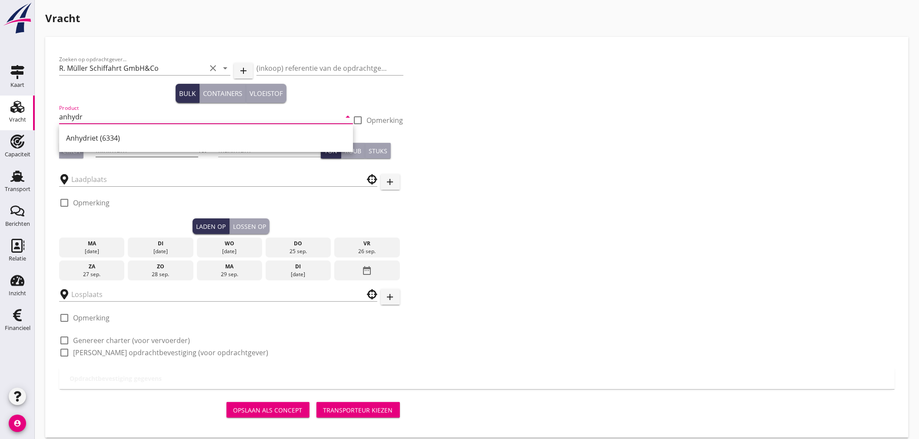
click at [107, 143] on div "Anhydriet (6334)" at bounding box center [206, 138] width 280 height 21
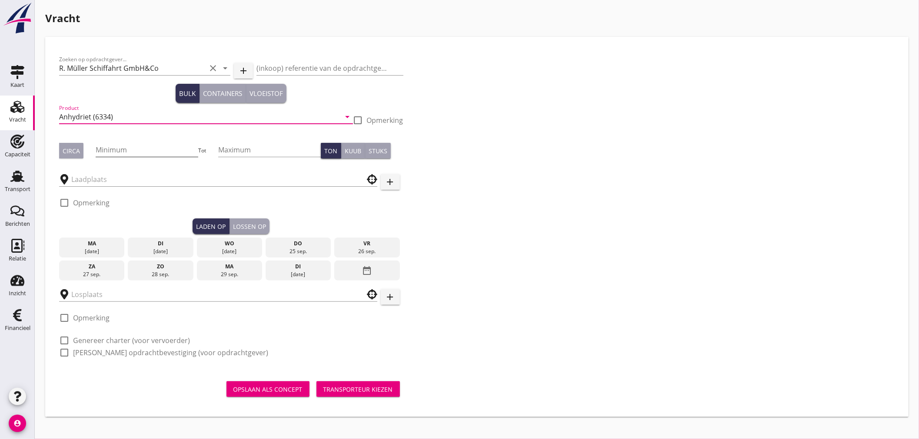
type input "Anhydriet (6334)"
click at [123, 151] on input "Minimum" at bounding box center [147, 150] width 103 height 14
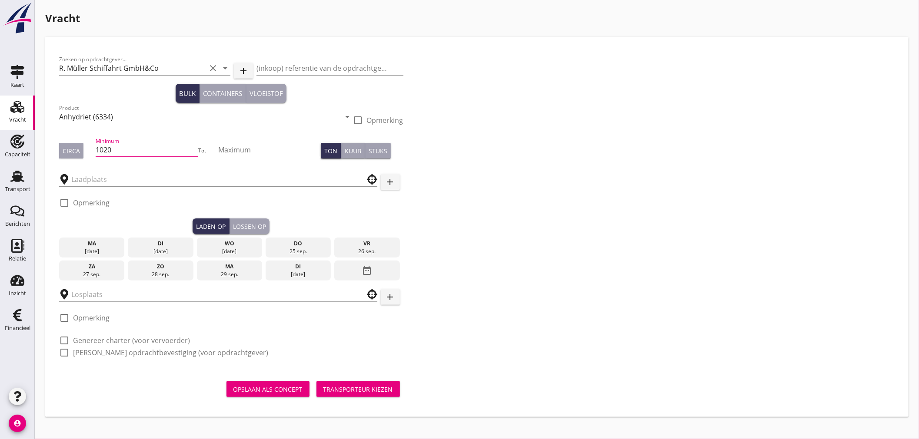
type input "1020"
click at [71, 152] on div "Circa" at bounding box center [71, 150] width 17 height 9
click at [213, 272] on div "29 sep." at bounding box center [229, 275] width 61 height 8
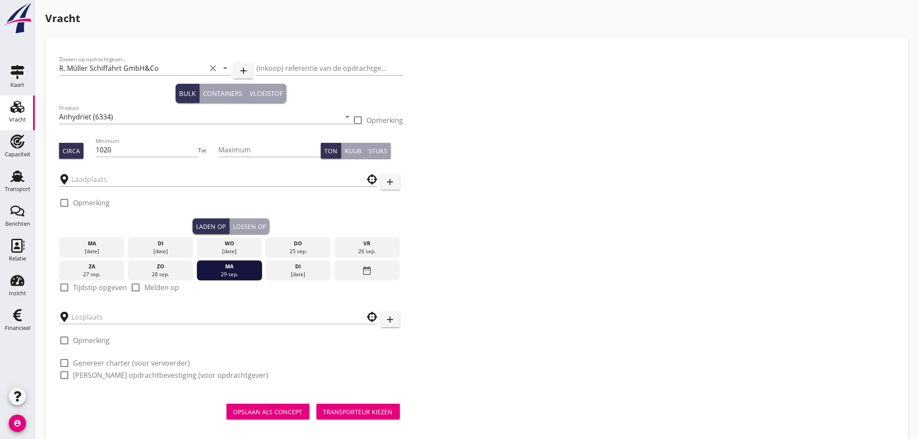
click at [80, 283] on label "Tijdstip opgeven" at bounding box center [100, 287] width 54 height 9
checkbox input "true"
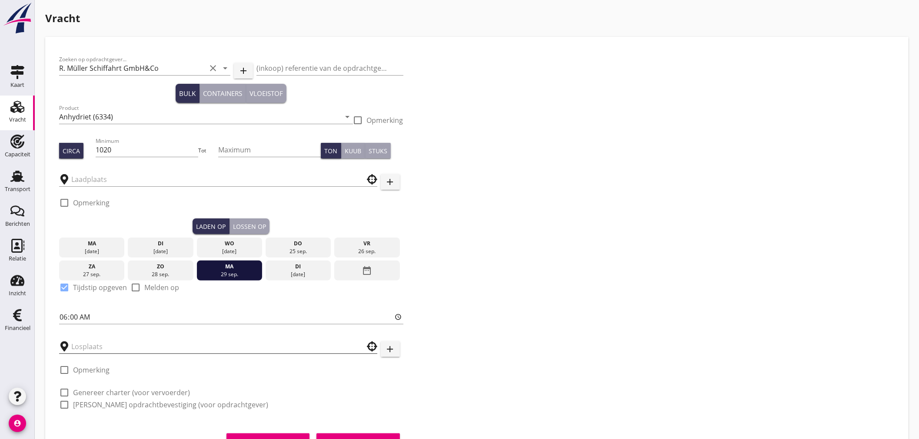
click at [96, 350] on input "text" at bounding box center [212, 347] width 282 height 14
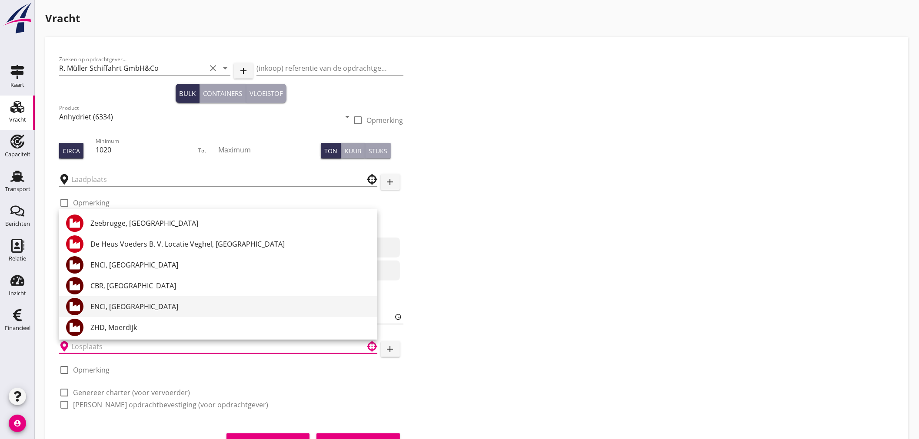
click at [125, 307] on div "ENCI, [GEOGRAPHIC_DATA]" at bounding box center [230, 307] width 280 height 10
type input "ENCI, [GEOGRAPHIC_DATA]"
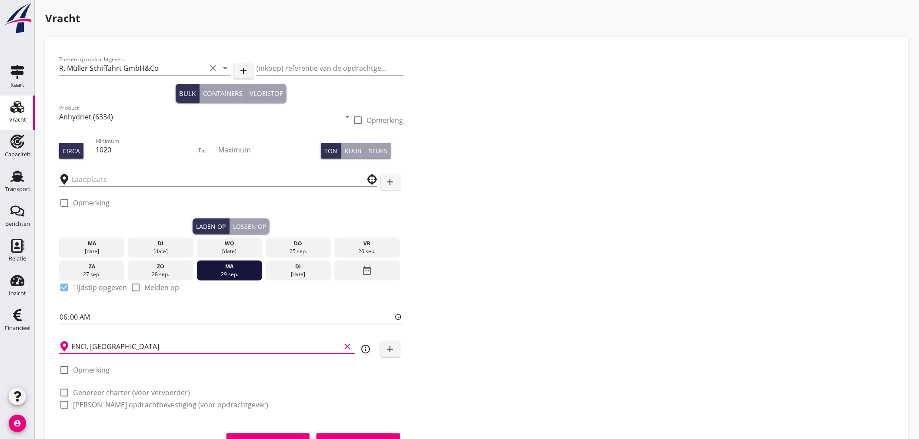
scroll to position [40, 0]
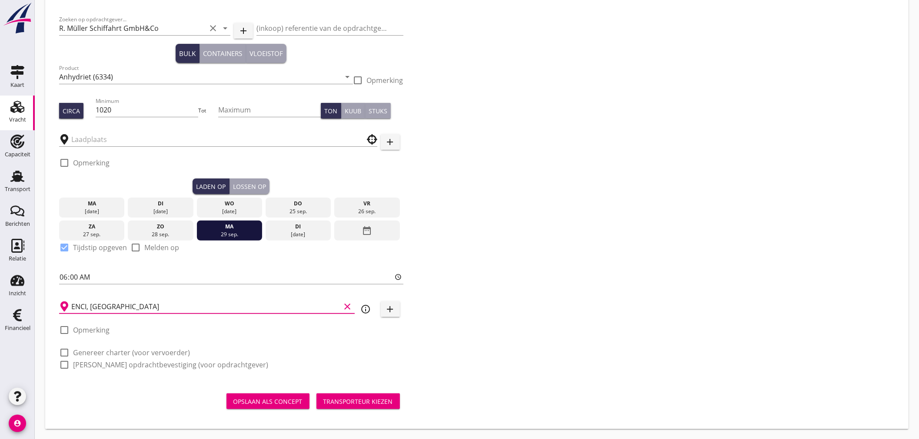
click at [236, 187] on div "Lossen op" at bounding box center [249, 186] width 33 height 9
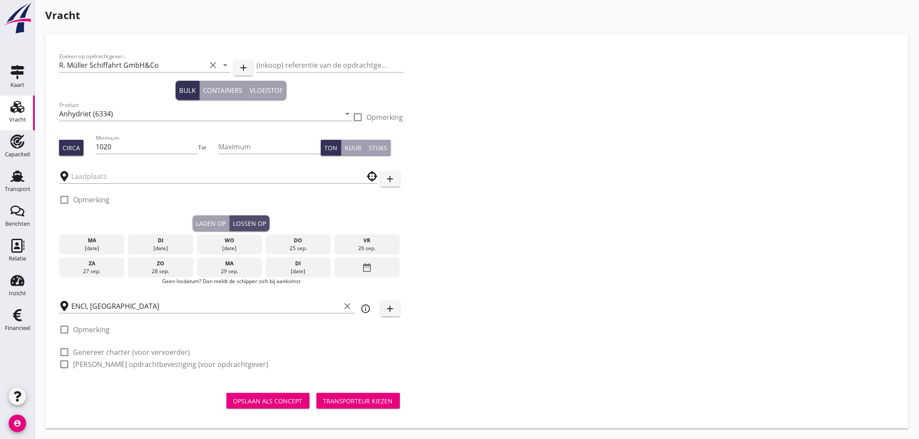
scroll to position [3, 0]
click at [364, 268] on icon "date_range" at bounding box center [367, 268] width 10 height 16
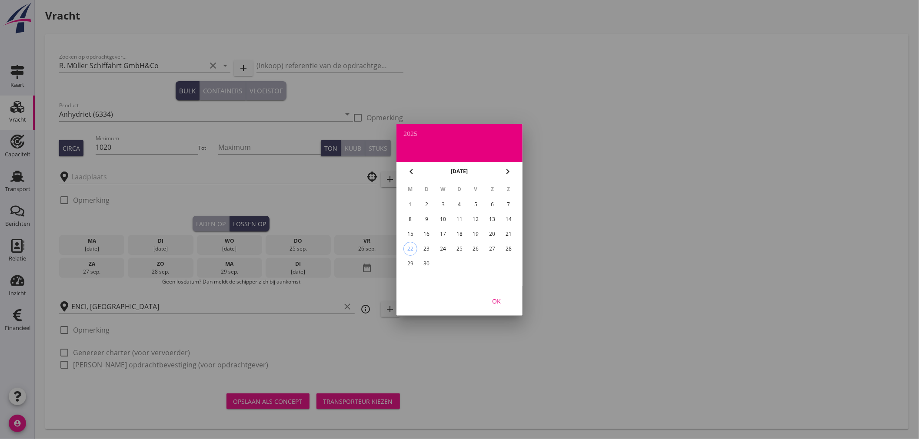
click at [505, 173] on icon "chevron_right" at bounding box center [507, 171] width 10 height 10
click at [409, 214] on div "6" at bounding box center [410, 219] width 14 height 14
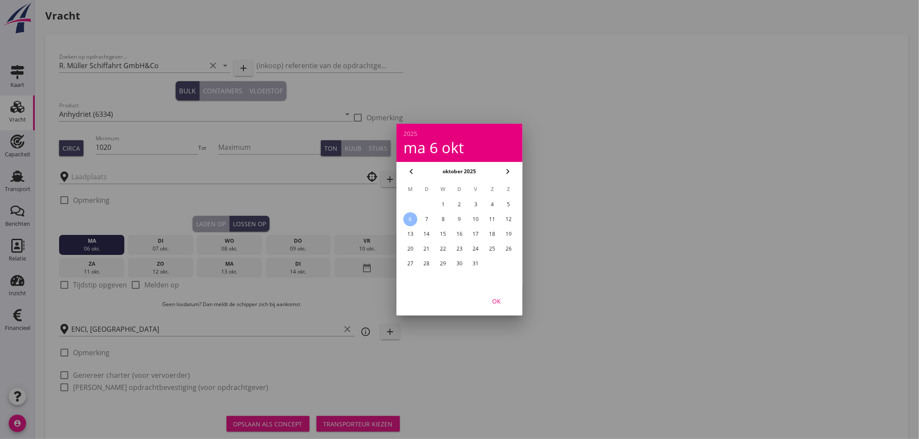
click at [498, 301] on div "OK" at bounding box center [496, 300] width 24 height 9
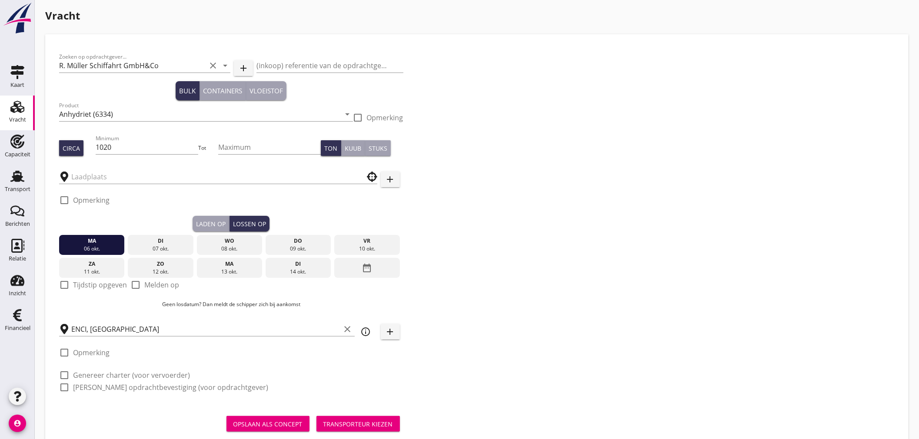
scroll to position [25, 0]
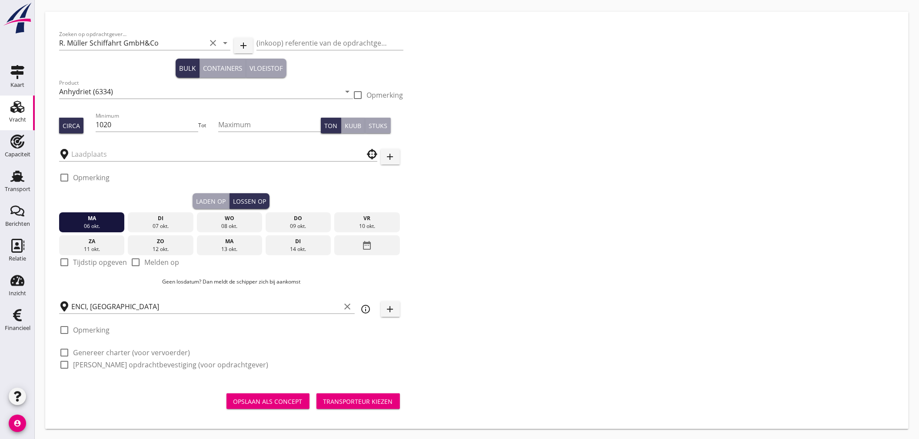
click at [129, 355] on label "Genereer charter (voor vervoerder)" at bounding box center [131, 353] width 117 height 9
checkbox input "true"
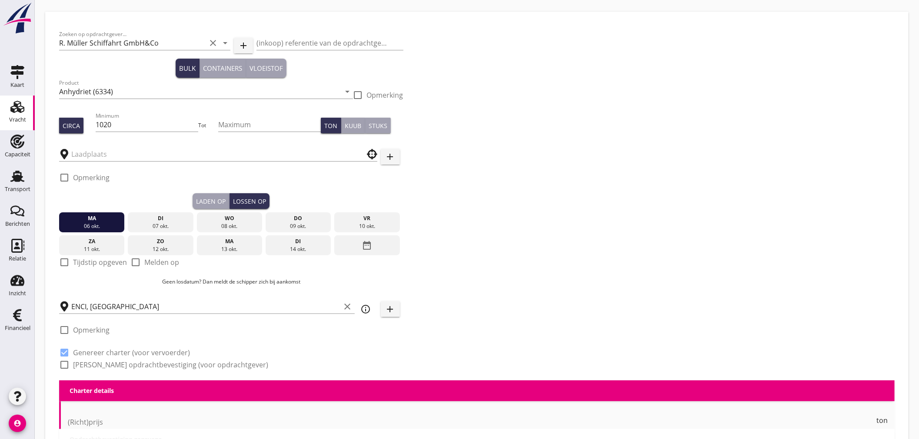
click at [132, 362] on label "[PERSON_NAME] opdrachtbevestiging (voor opdrachtgever)" at bounding box center [170, 365] width 195 height 9
checkbox input "true"
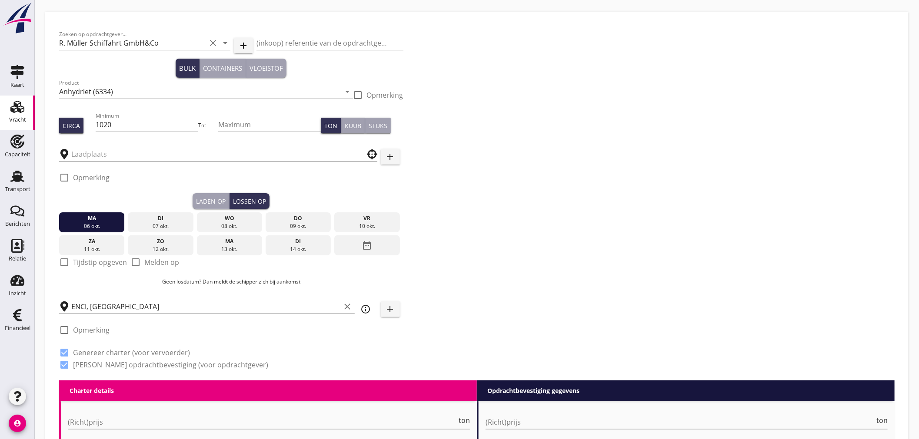
scroll to position [412, 0]
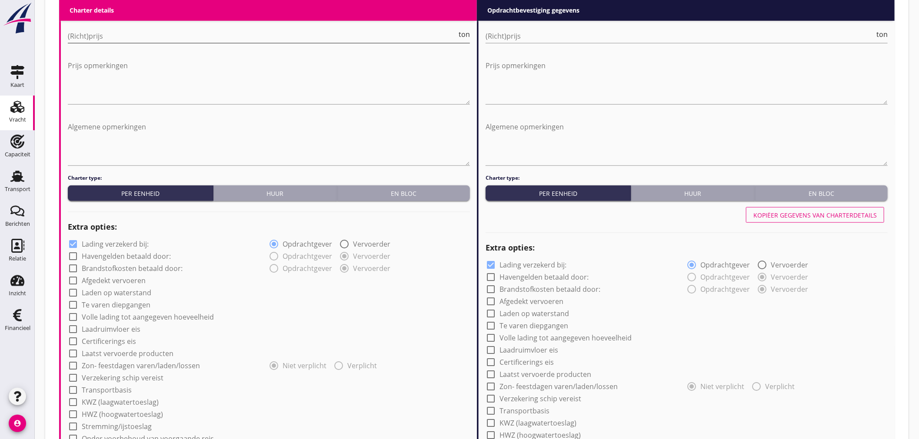
click at [183, 35] on input "(Richt)prijs" at bounding box center [262, 36] width 389 height 14
type input "16"
type input "16.50"
click at [509, 37] on input "(Richt)prijs" at bounding box center [679, 36] width 389 height 14
type input "17"
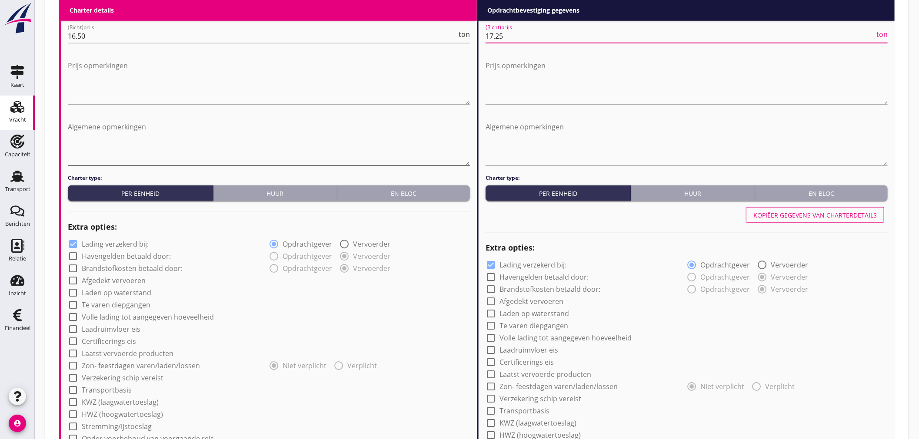
type input "17.25"
click at [351, 132] on textarea "Algemene opmerkingen" at bounding box center [269, 143] width 402 height 46
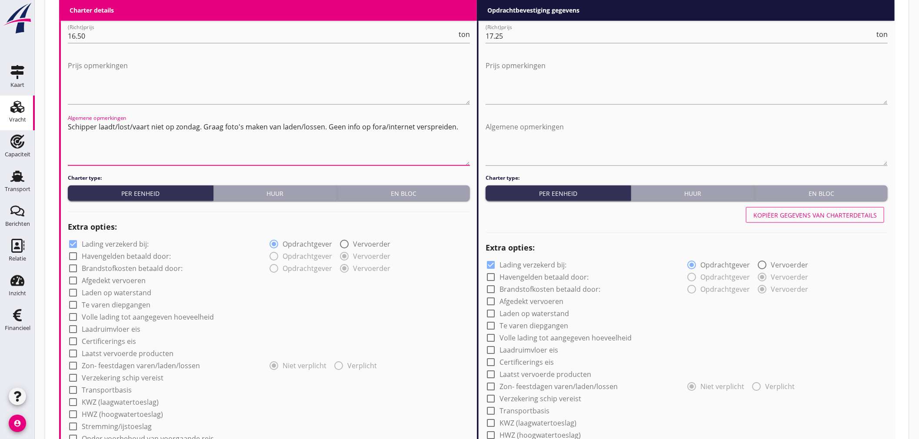
scroll to position [653, 0]
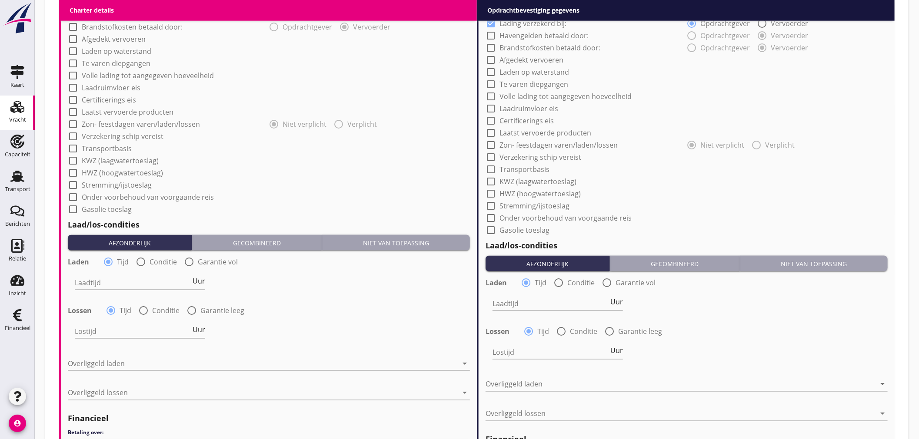
type textarea "Schipper laadt/lost/vaart niet op zondag. Graag foto's maken van laden/lossen. …"
click at [110, 36] on label "Afgedekt vervoeren" at bounding box center [114, 39] width 64 height 9
checkbox input "true"
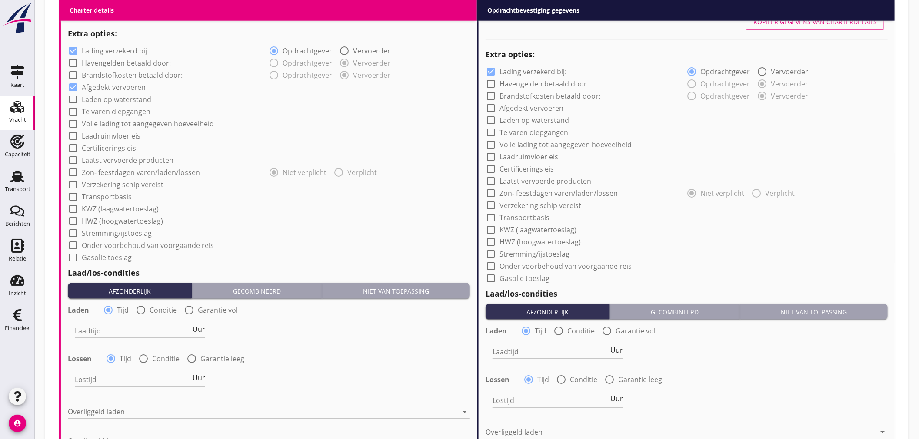
click at [110, 51] on label "Lading verzekerd bij:" at bounding box center [115, 50] width 67 height 9
checkbox input "false"
click at [113, 193] on label "Transportbasis" at bounding box center [107, 197] width 50 height 9
checkbox input "true"
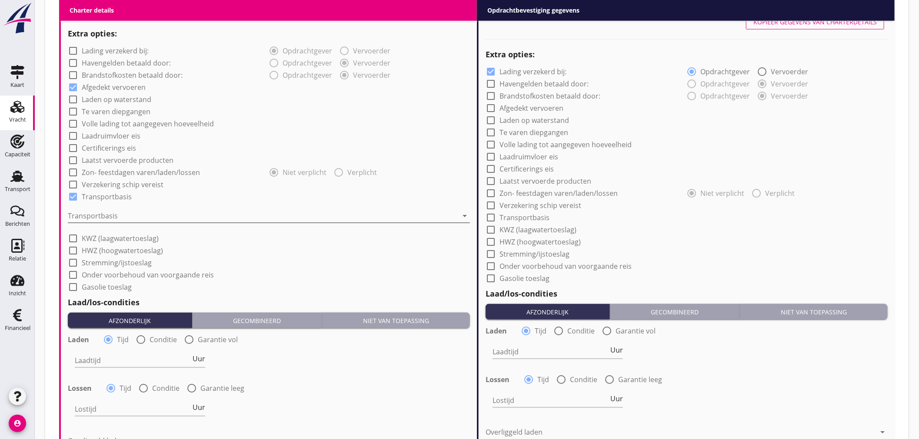
click at [113, 215] on div at bounding box center [263, 216] width 390 height 14
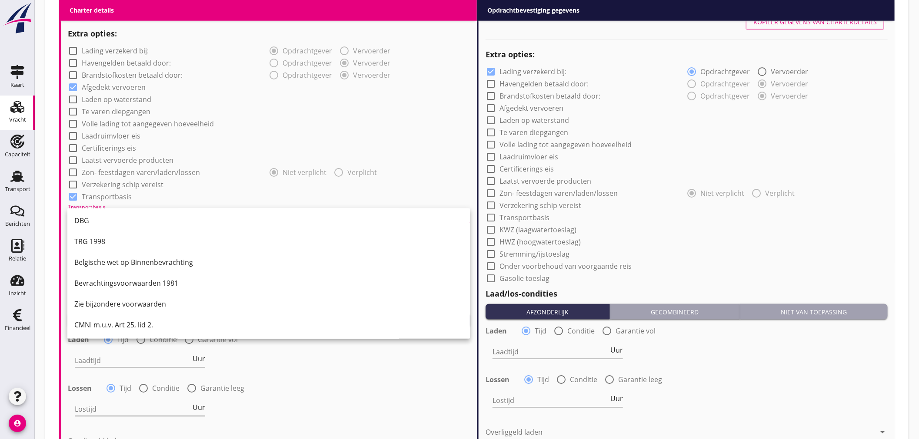
scroll to position [798, 0]
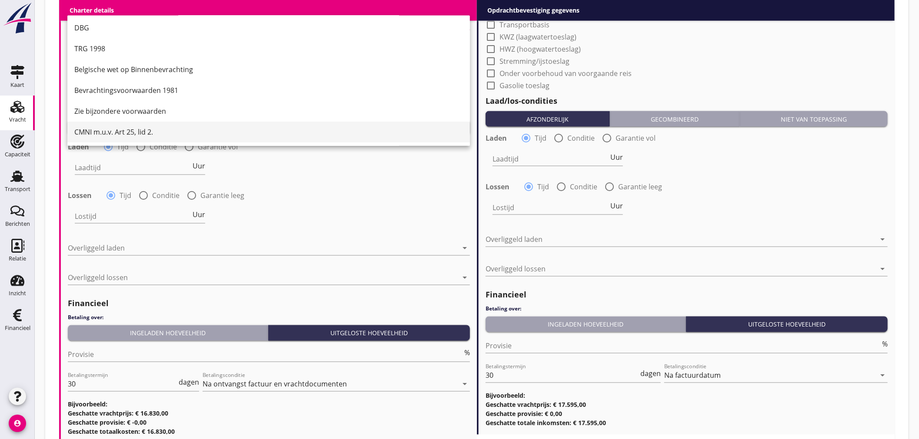
click at [133, 133] on div "CMNI m.u.v. Art 25, lid 2." at bounding box center [268, 132] width 388 height 10
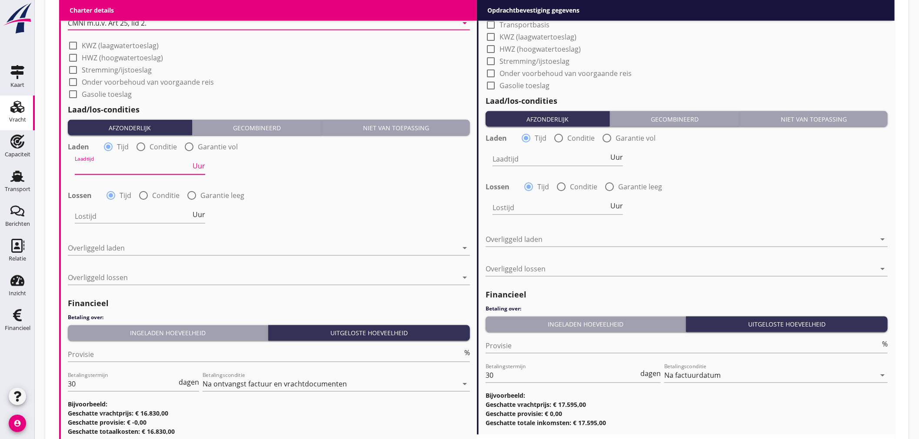
click at [133, 163] on input "Laadtijd" at bounding box center [133, 168] width 116 height 14
type input "24"
click at [136, 211] on input "Lostijd" at bounding box center [133, 216] width 116 height 14
type input "24"
click at [134, 246] on div at bounding box center [263, 249] width 390 height 14
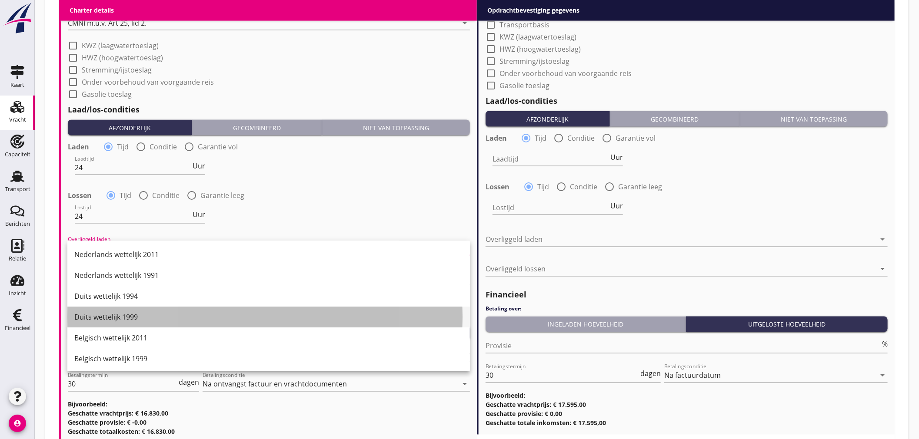
click at [129, 317] on div "Duits wettelijk 1999" at bounding box center [268, 317] width 388 height 10
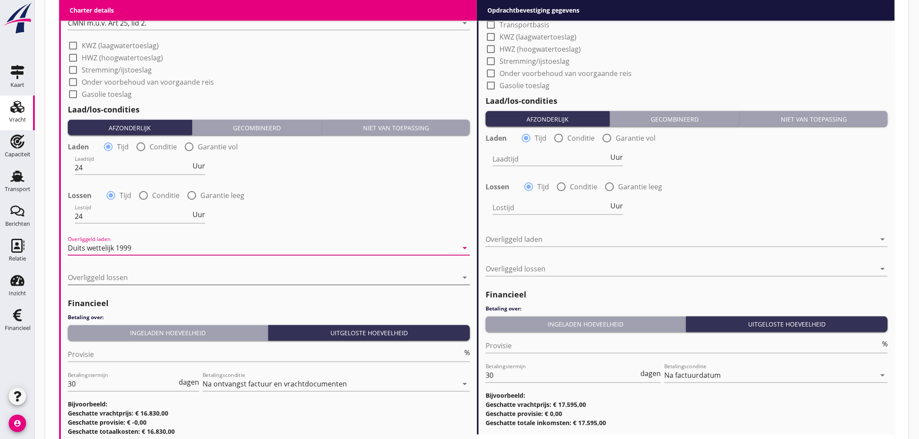
click at [136, 274] on div at bounding box center [263, 278] width 390 height 14
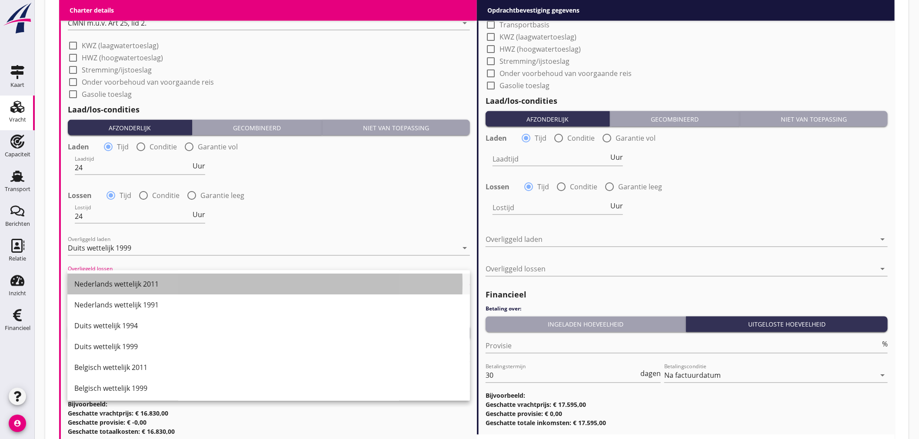
click at [149, 282] on div "Nederlands wettelijk 2011" at bounding box center [268, 284] width 388 height 10
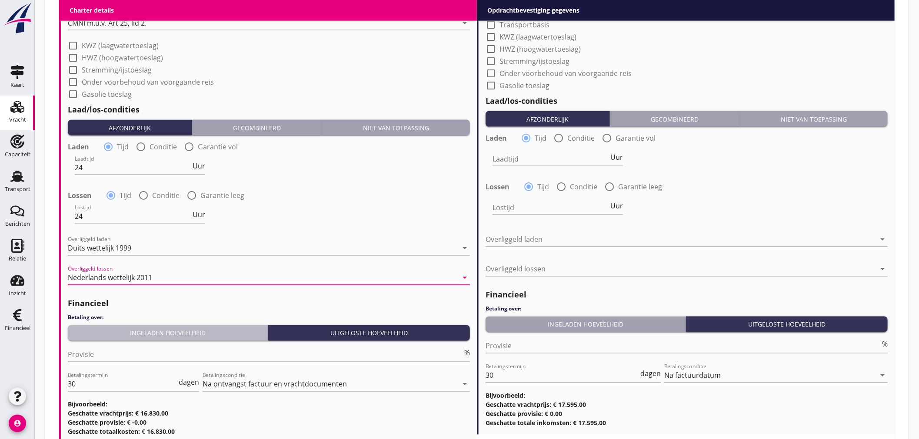
click at [148, 335] on div "Ingeladen hoeveelheid" at bounding box center [167, 333] width 193 height 9
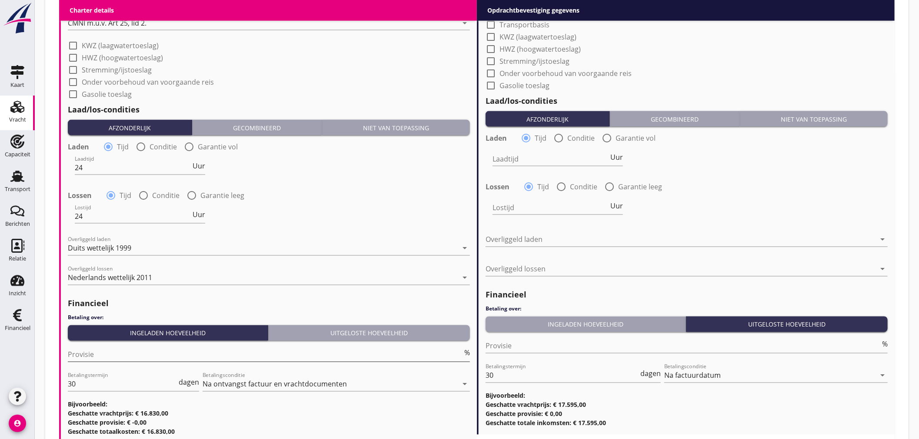
click at [153, 353] on input "Provisie" at bounding box center [265, 355] width 395 height 14
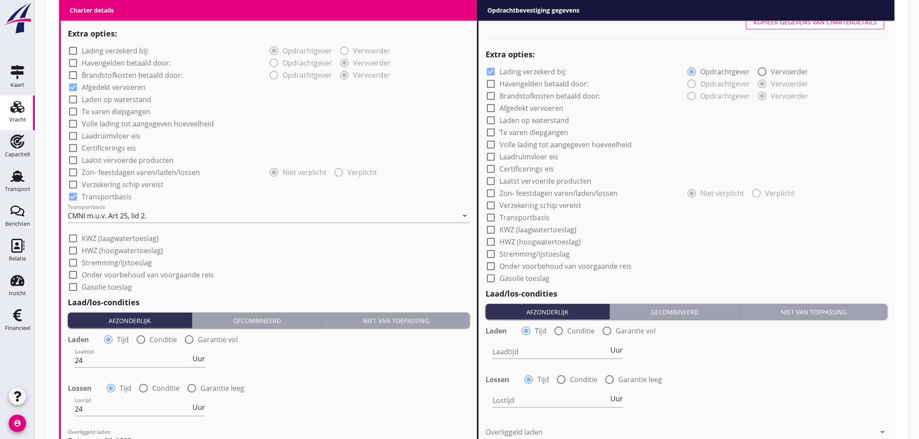
type input "5"
click at [789, 26] on button "Kopiëer gegevens van charterdetails" at bounding box center [815, 22] width 138 height 16
checkbox input "false"
checkbox input "true"
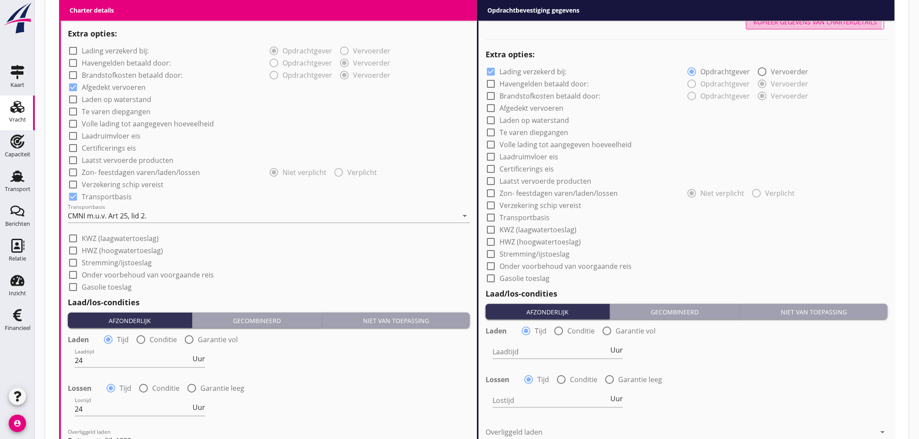
type input "24"
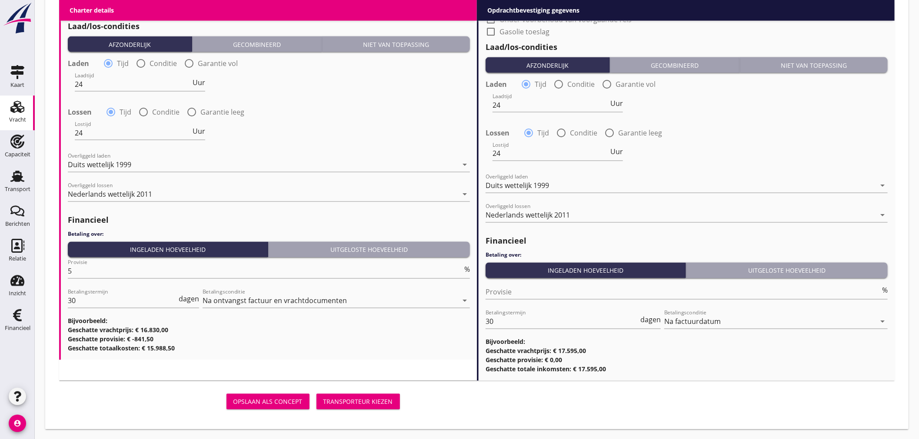
scroll to position [495, 0]
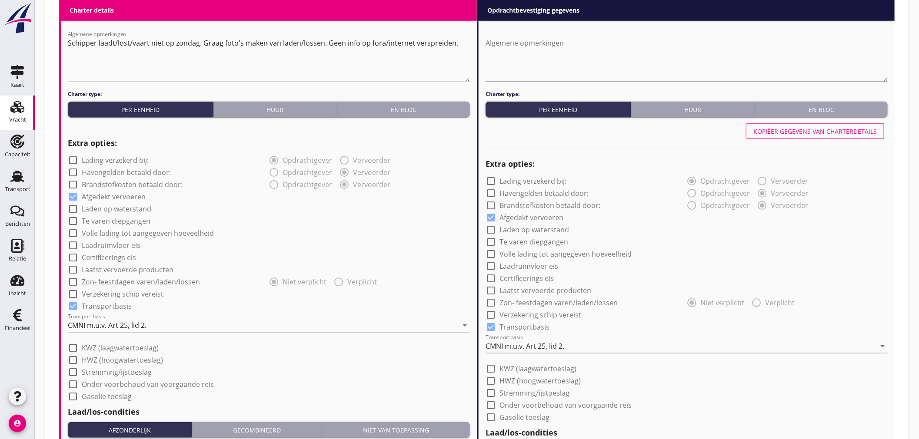
click at [594, 66] on textarea "Algemene opmerkingen" at bounding box center [686, 59] width 402 height 46
type textarea "Baujahr Schiff 1962"
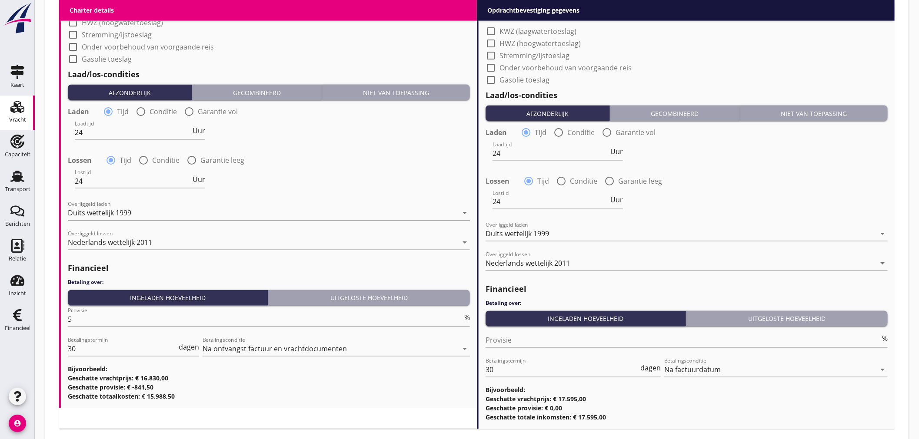
scroll to position [881, 0]
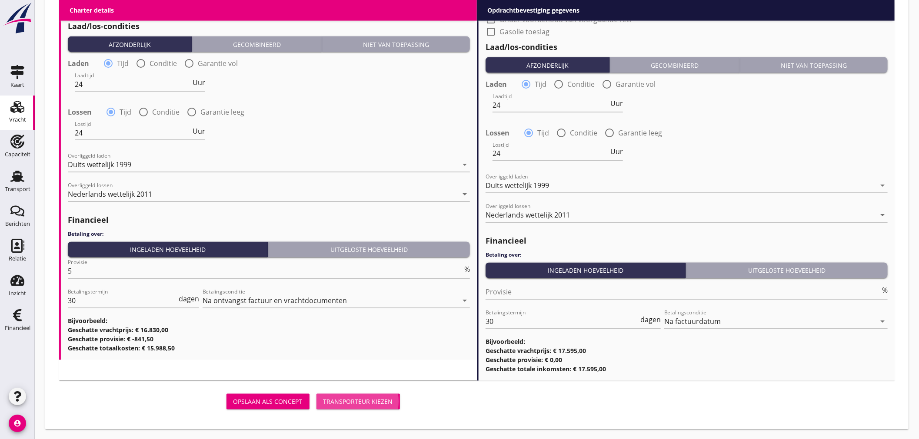
click at [362, 405] on div "Transporteur kiezen" at bounding box center [358, 402] width 70 height 9
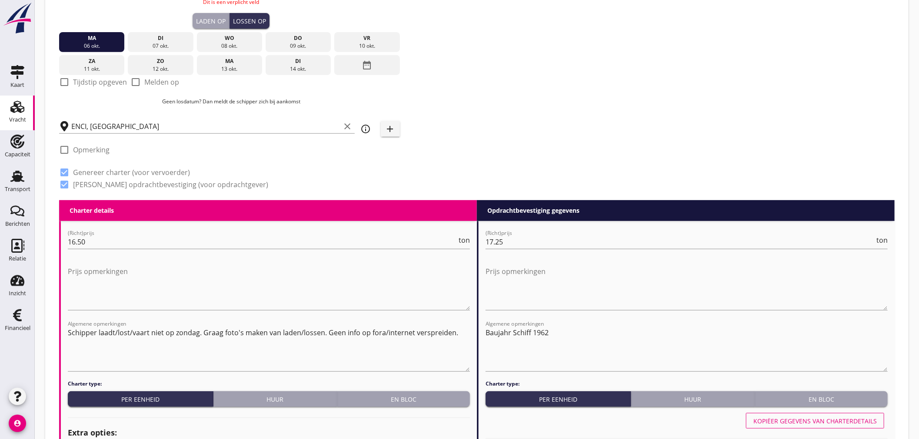
scroll to position [124, 0]
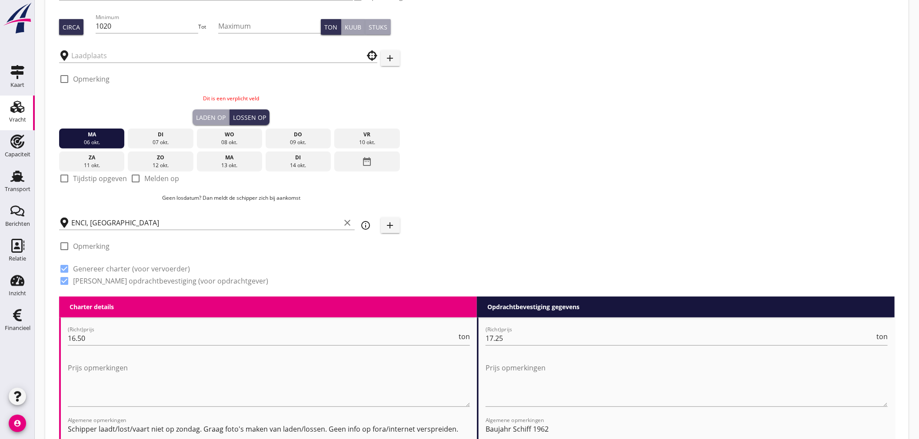
click at [94, 179] on label "Tijdstip opgeven" at bounding box center [100, 178] width 54 height 9
checkbox input "true"
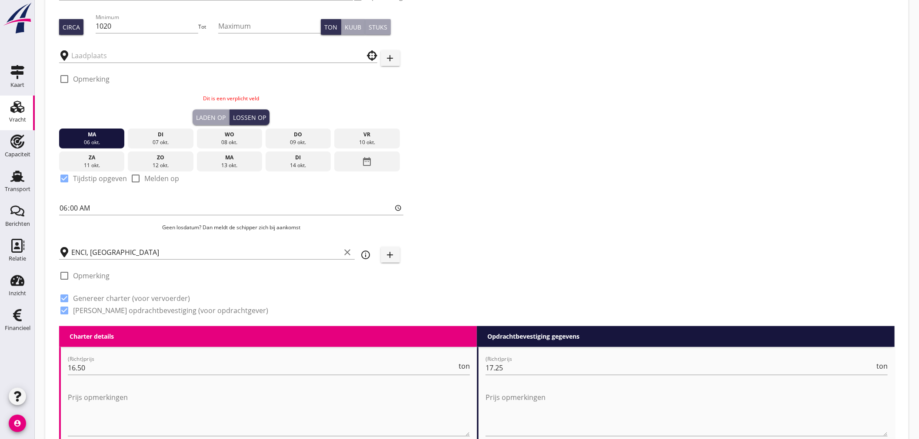
click at [215, 119] on div "Laden op" at bounding box center [211, 117] width 30 height 9
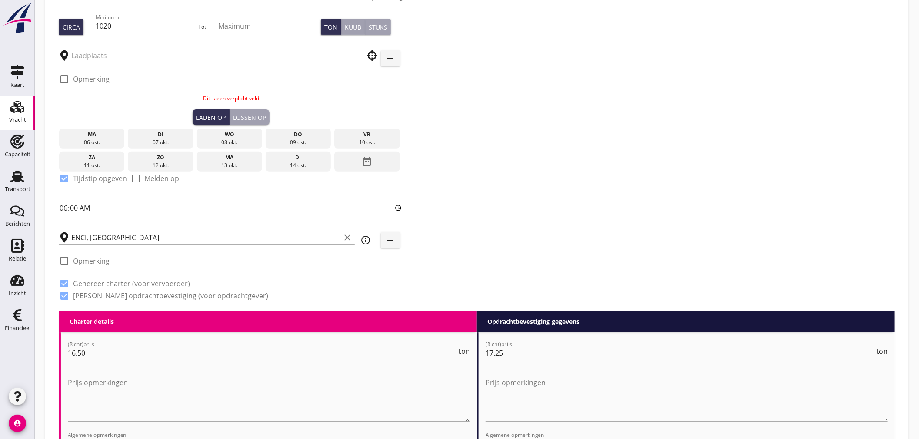
click at [366, 169] on icon "date_range" at bounding box center [367, 162] width 10 height 16
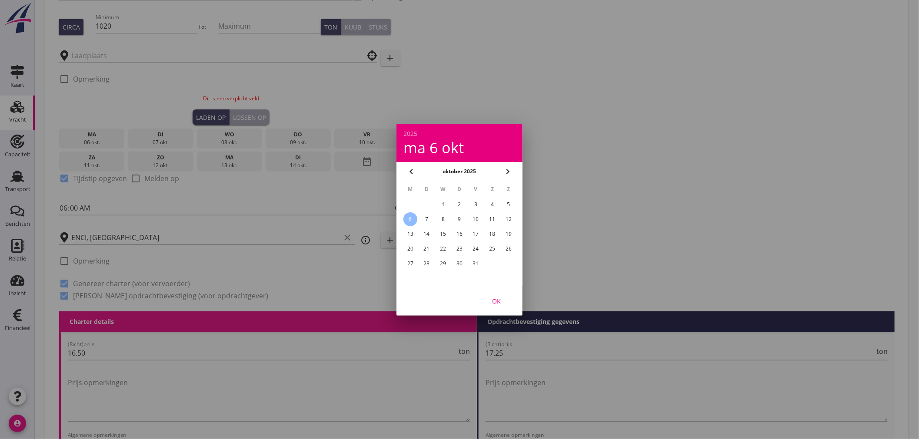
click at [409, 170] on icon "chevron_left" at bounding box center [411, 171] width 10 height 10
click at [408, 259] on div "29" at bounding box center [410, 264] width 14 height 14
click at [497, 300] on div "OK" at bounding box center [496, 300] width 24 height 9
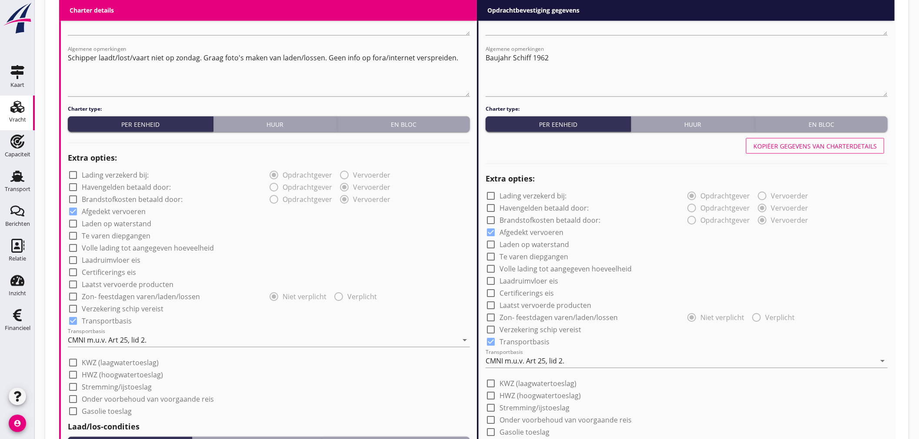
scroll to position [911, 0]
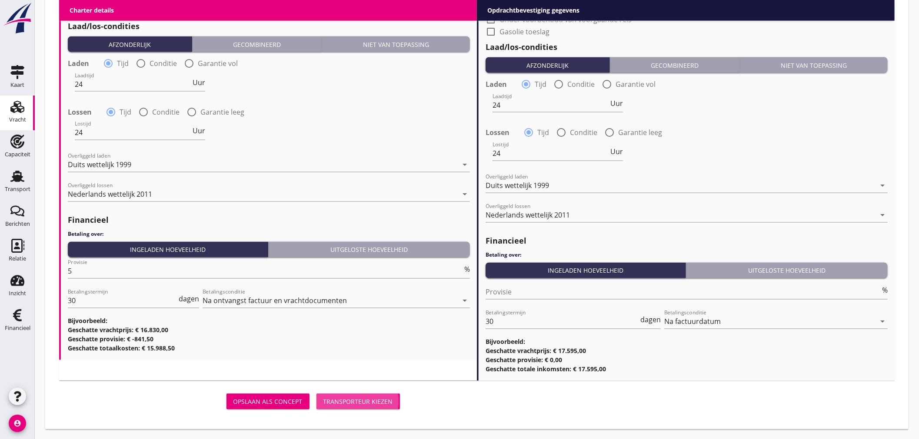
click at [332, 400] on div "Transporteur kiezen" at bounding box center [358, 402] width 70 height 9
click at [338, 401] on div "Transporteur kiezen" at bounding box center [358, 402] width 70 height 9
drag, startPoint x: 283, startPoint y: 397, endPoint x: 283, endPoint y: 351, distance: 45.6
click at [282, 398] on div "Opslaan als concept" at bounding box center [267, 402] width 69 height 9
click at [267, 403] on div "Opslaan als concept" at bounding box center [267, 402] width 69 height 9
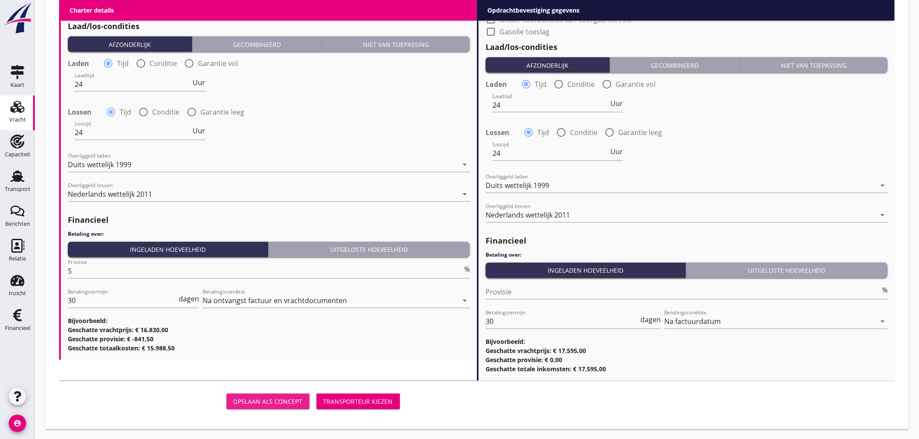
click at [266, 403] on div "Opslaan als concept" at bounding box center [267, 402] width 69 height 9
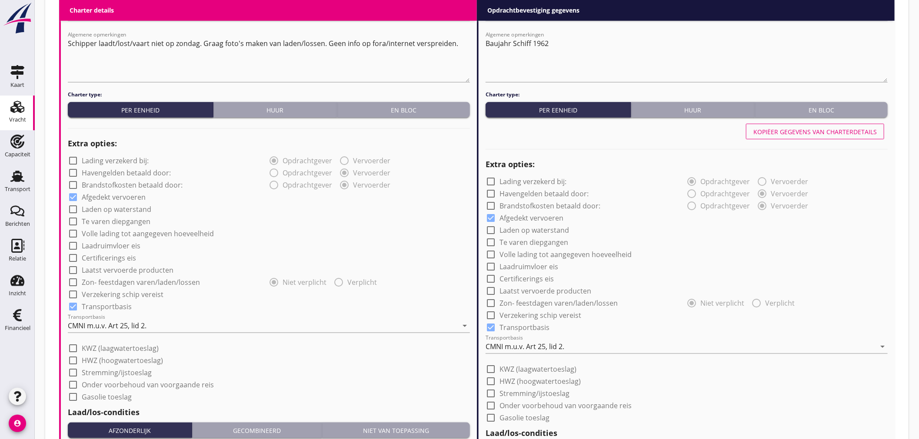
scroll to position [428, 0]
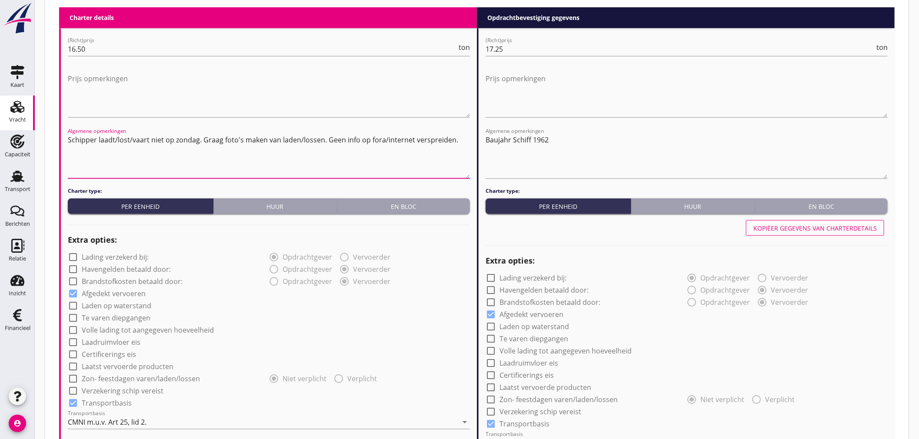
drag, startPoint x: 453, startPoint y: 139, endPoint x: 66, endPoint y: 142, distance: 386.8
click at [66, 142] on div "(Richt)prijs 16.50 ton Prijs opmerkingen Algemene opmerkingen Schipper laadt/lo…" at bounding box center [269, 435] width 416 height 815
